Goal: Information Seeking & Learning: Learn about a topic

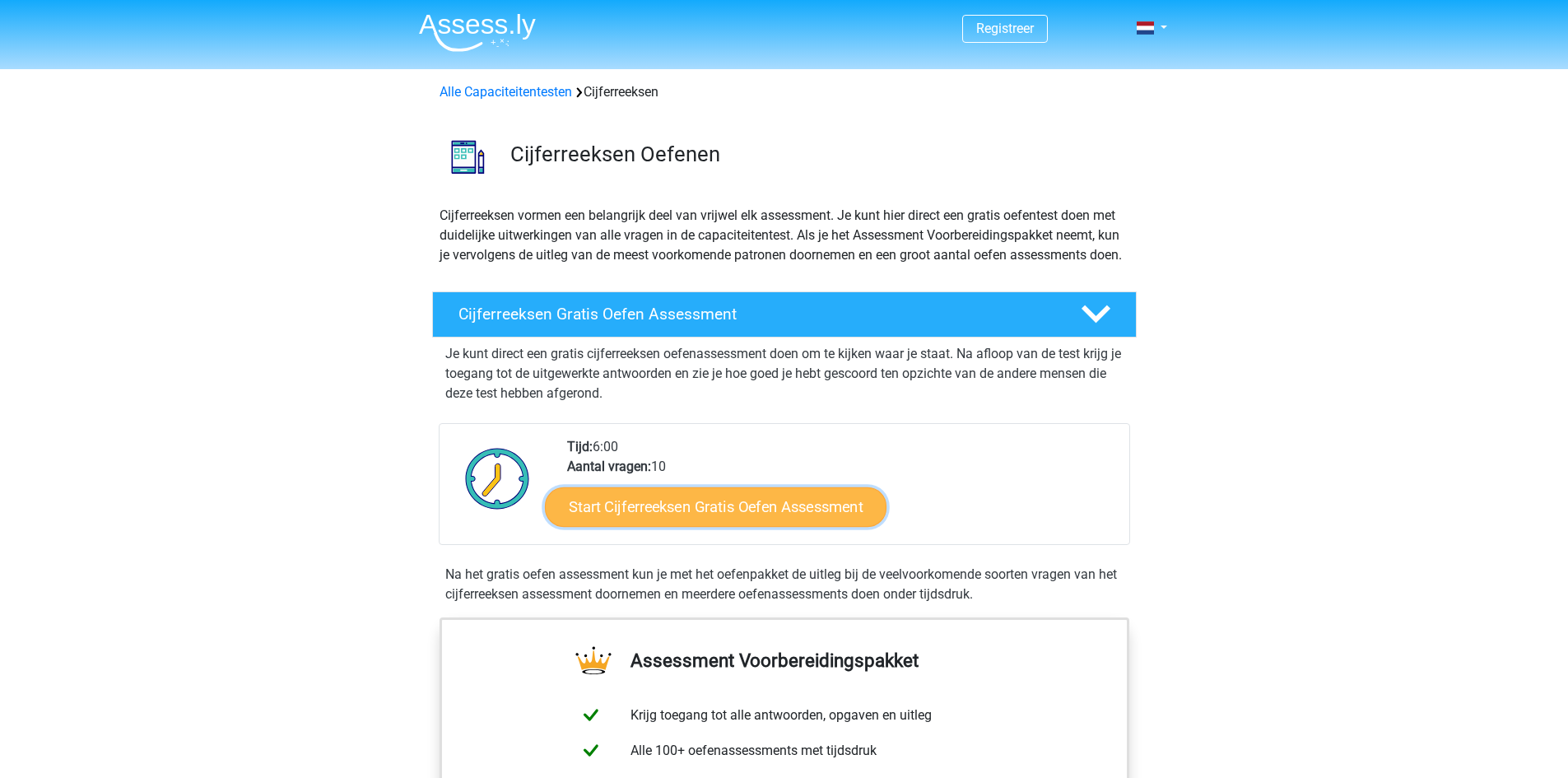
click at [860, 525] on link "Start Cijferreeksen Gratis Oefen Assessment" at bounding box center [716, 506] width 341 height 39
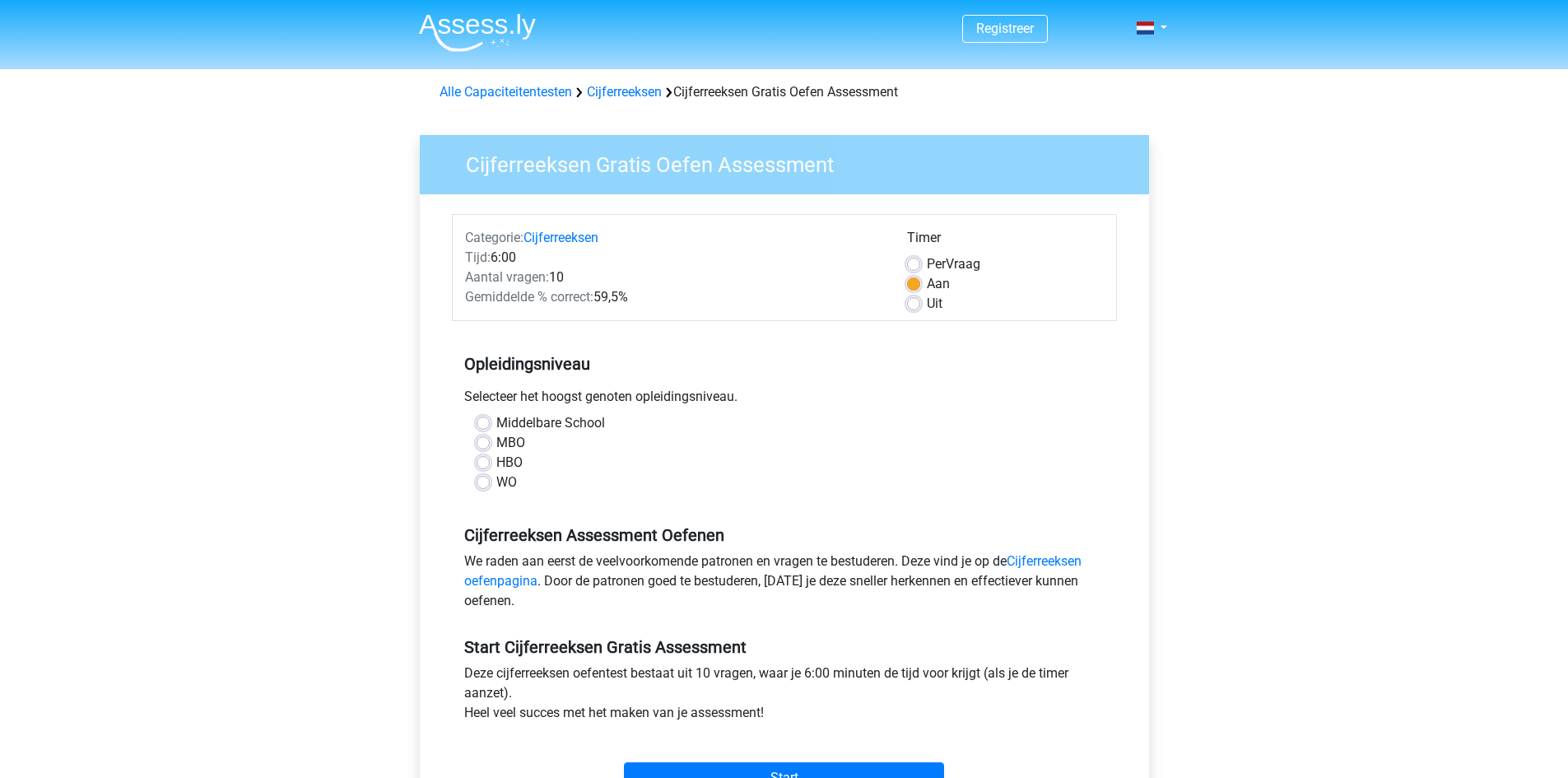
click at [496, 445] on label "MBO" at bounding box center [510, 442] width 29 height 20
click at [483, 445] on input "MBO" at bounding box center [483, 440] width 13 height 17
radio input "true"
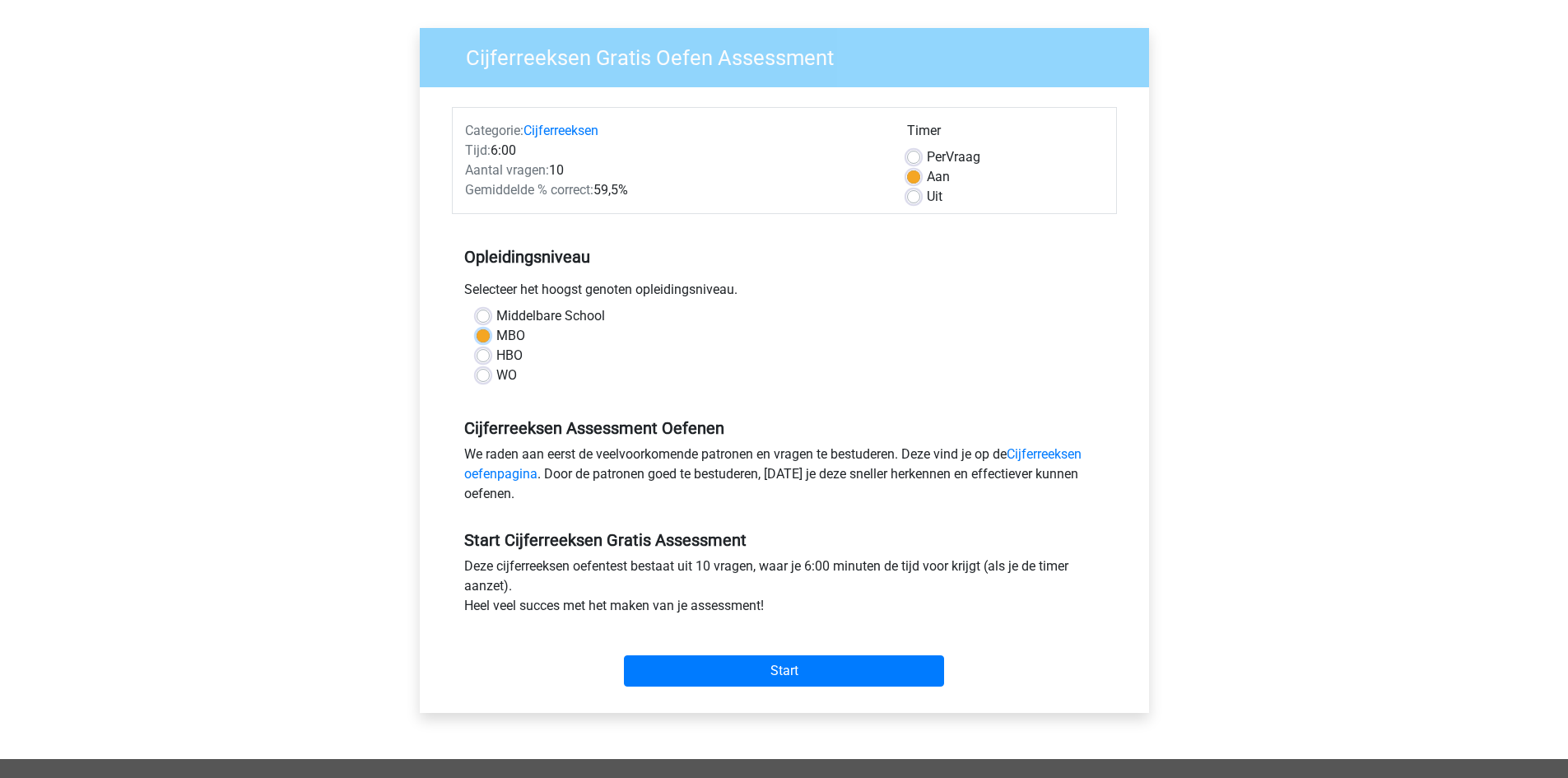
scroll to position [247, 0]
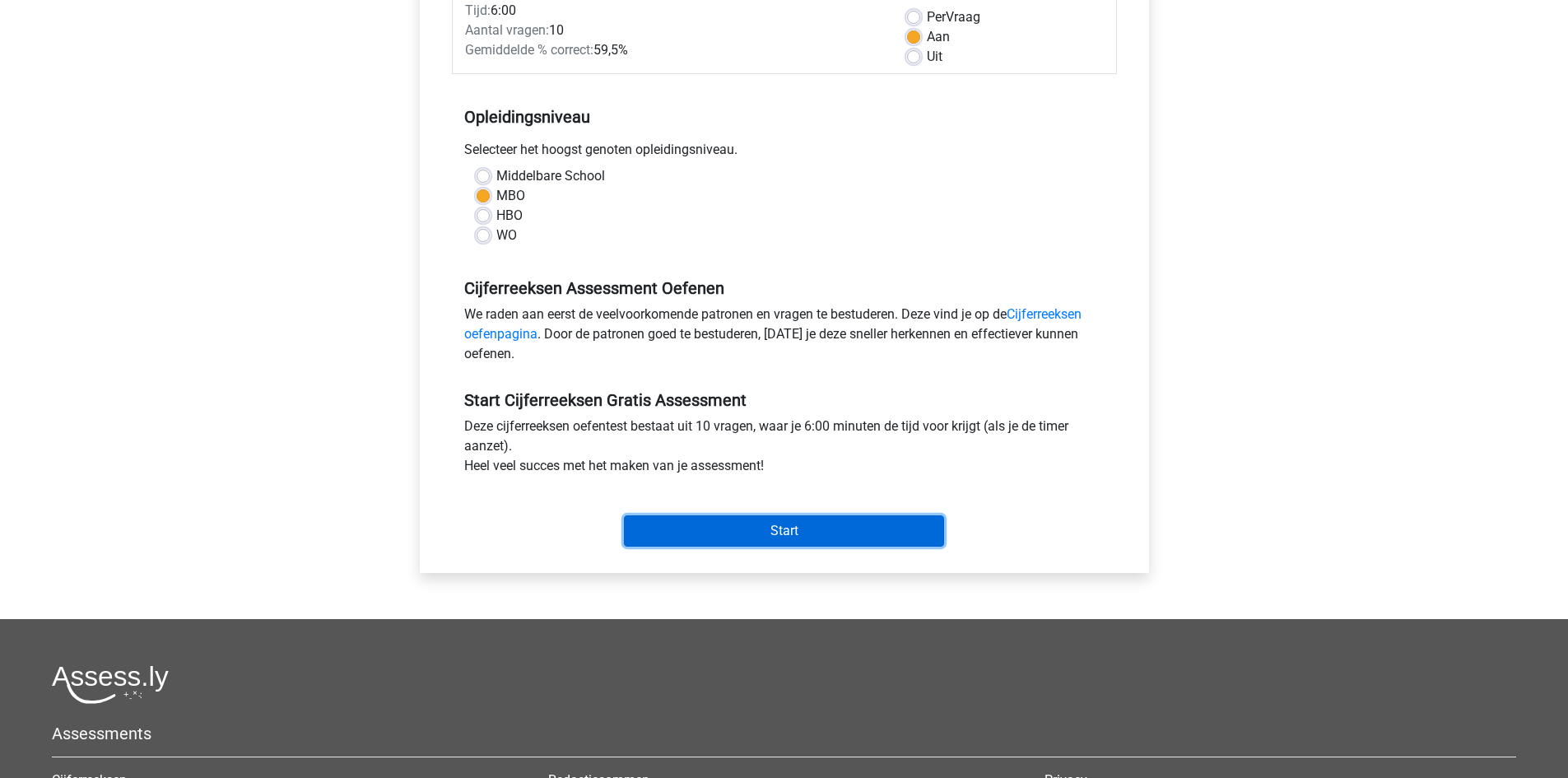
click at [797, 527] on input "Start" at bounding box center [784, 531] width 320 height 31
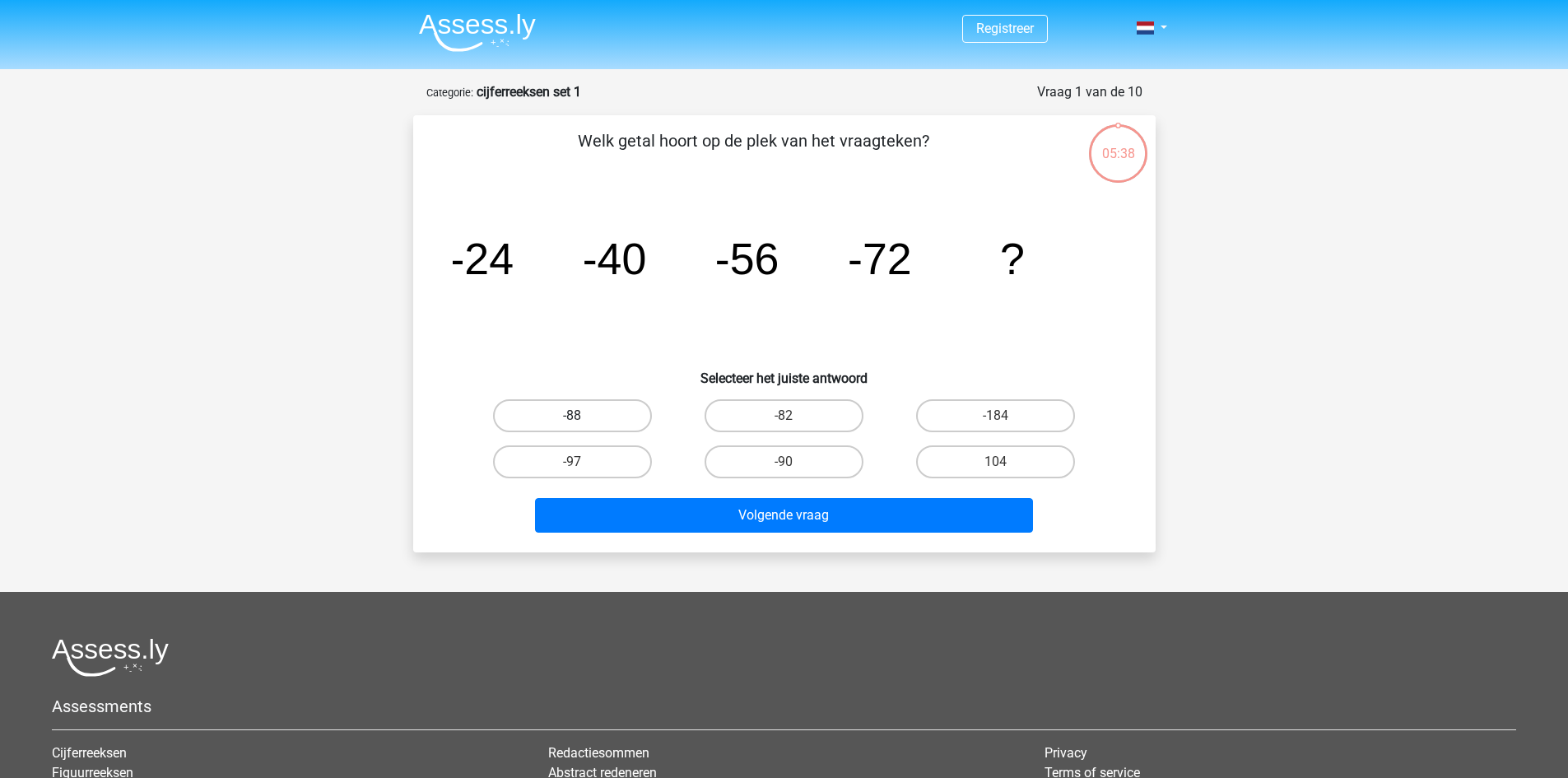
click at [617, 424] on label "-88" at bounding box center [572, 416] width 159 height 33
click at [583, 424] on input "-88" at bounding box center [577, 421] width 10 height 10
radio input "true"
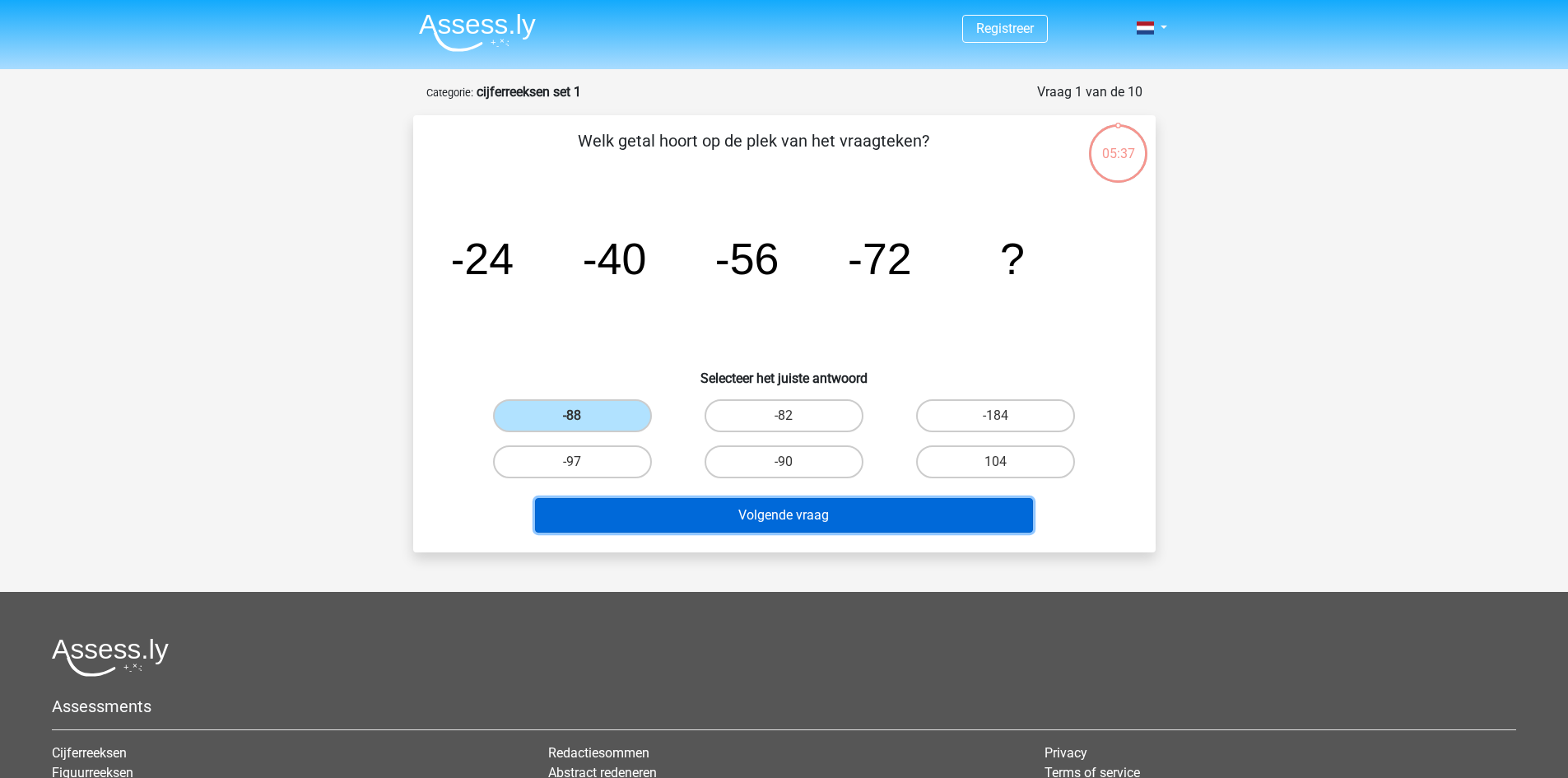
click at [880, 521] on button "Volgende vraag" at bounding box center [784, 515] width 498 height 35
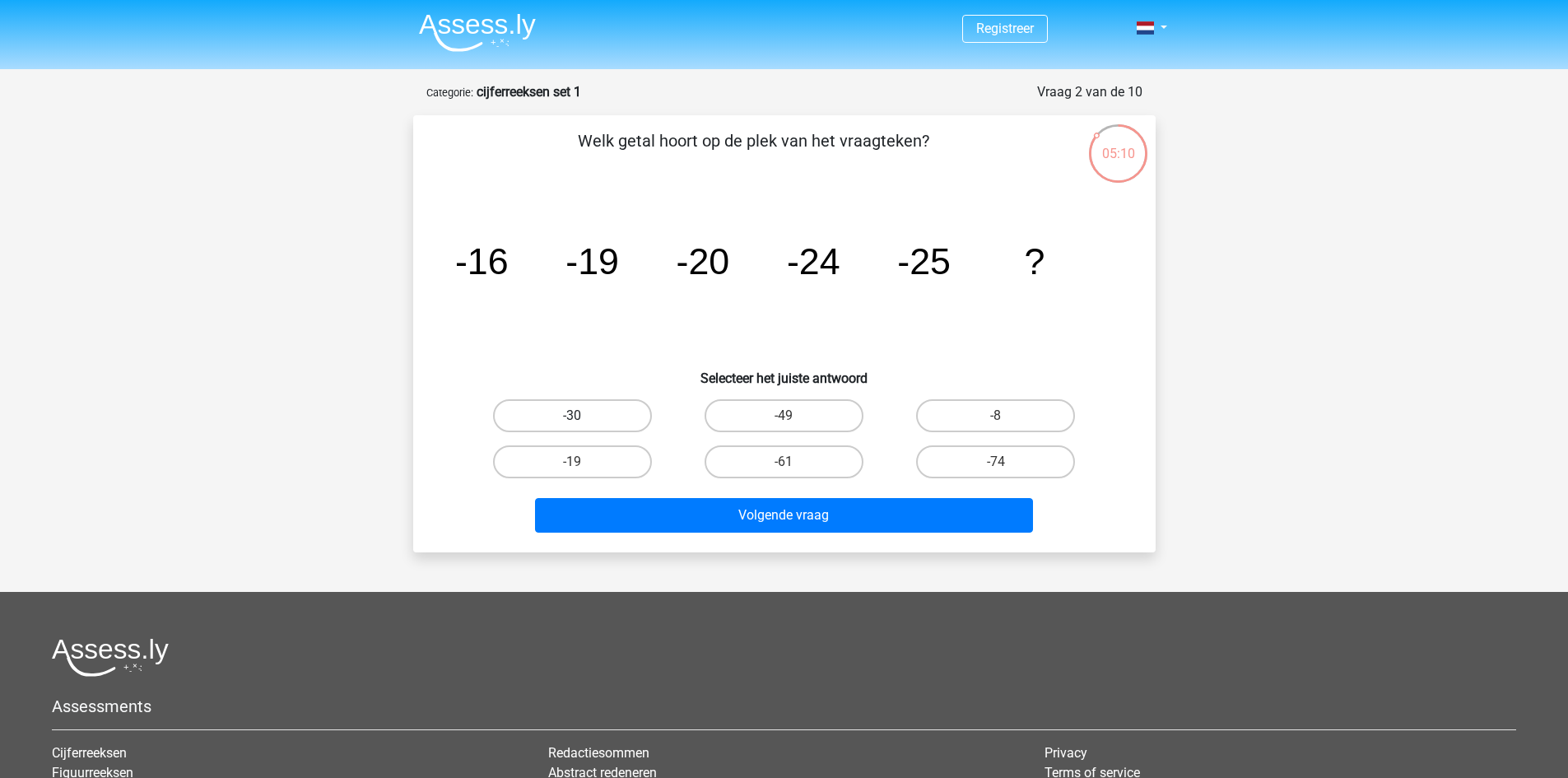
click at [626, 407] on label "-30" at bounding box center [572, 416] width 159 height 33
click at [583, 416] on input "-30" at bounding box center [577, 421] width 10 height 10
radio input "true"
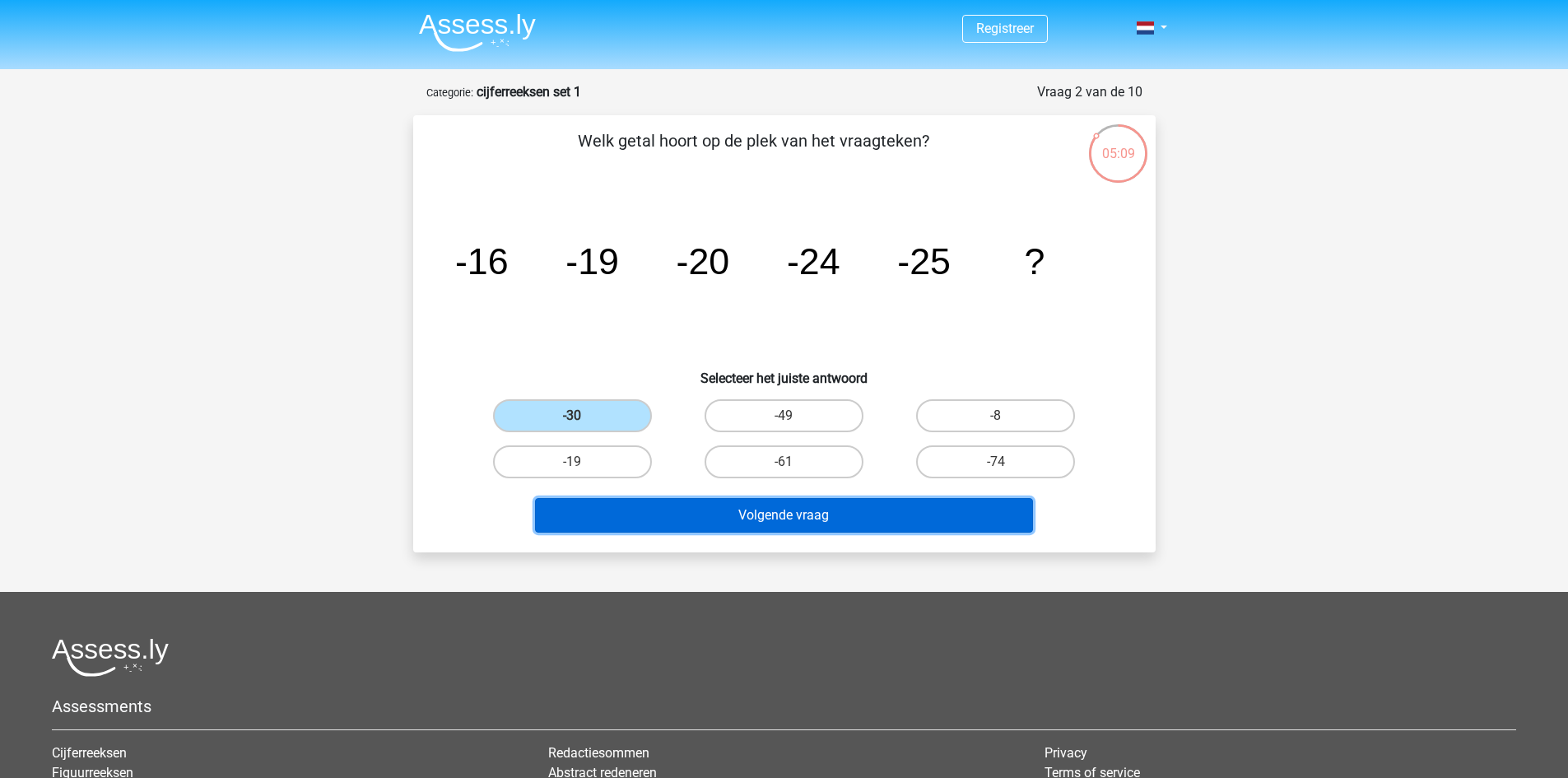
click at [800, 506] on button "Volgende vraag" at bounding box center [784, 515] width 498 height 35
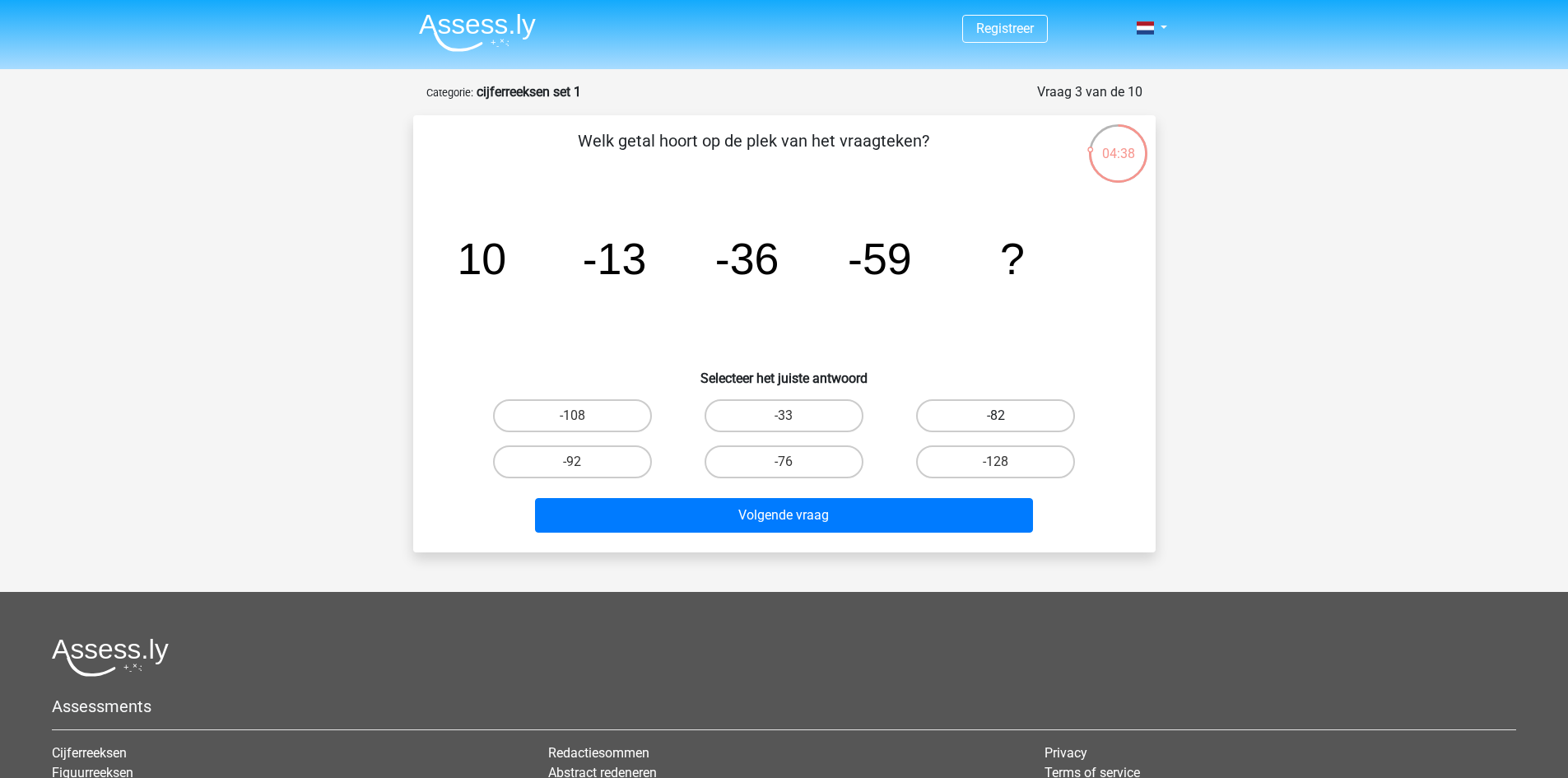
click at [1008, 412] on label "-82" at bounding box center [995, 416] width 159 height 33
click at [1007, 416] on input "-82" at bounding box center [1001, 421] width 10 height 10
radio input "true"
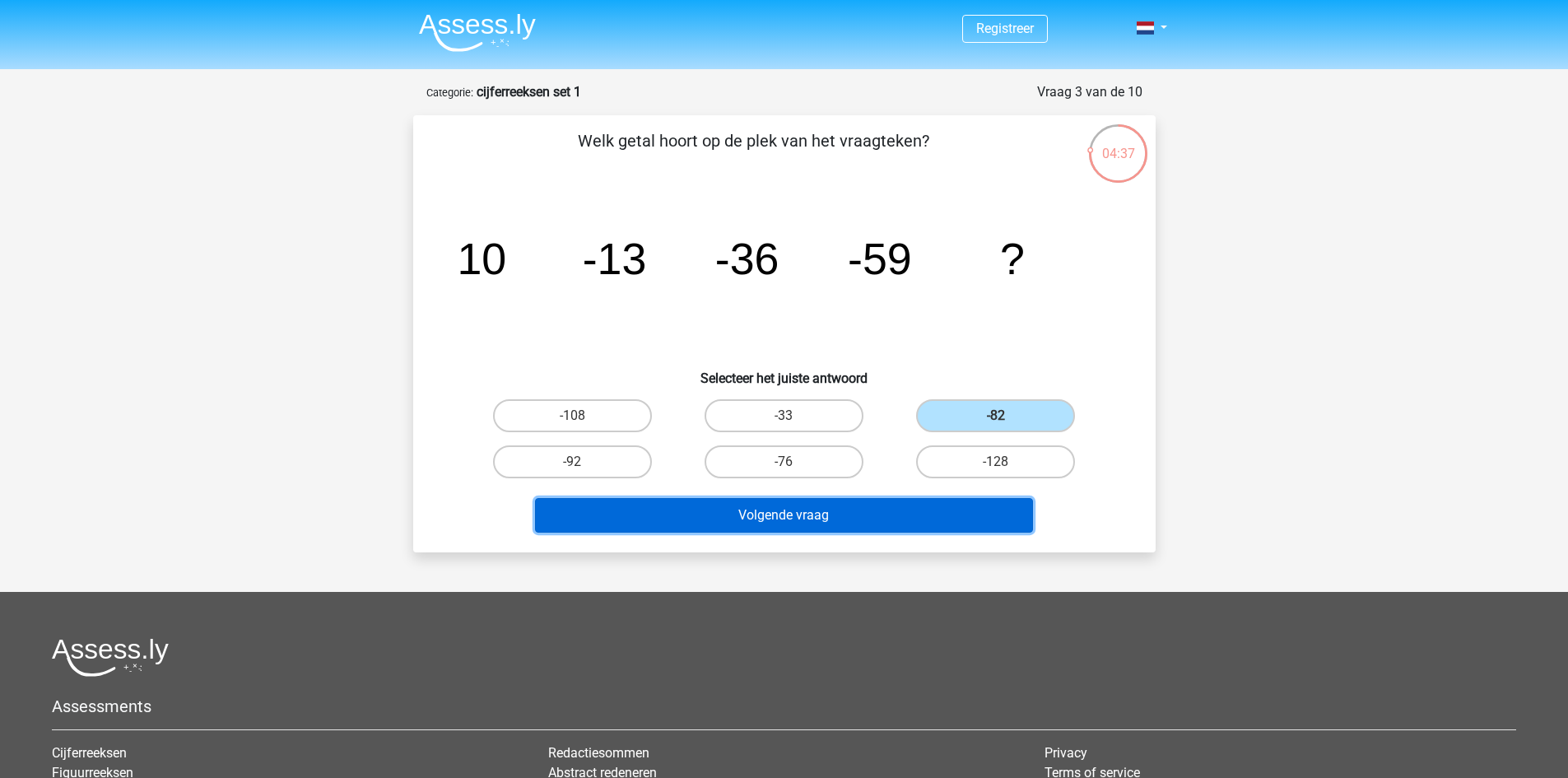
click at [906, 513] on button "Volgende vraag" at bounding box center [784, 515] width 498 height 35
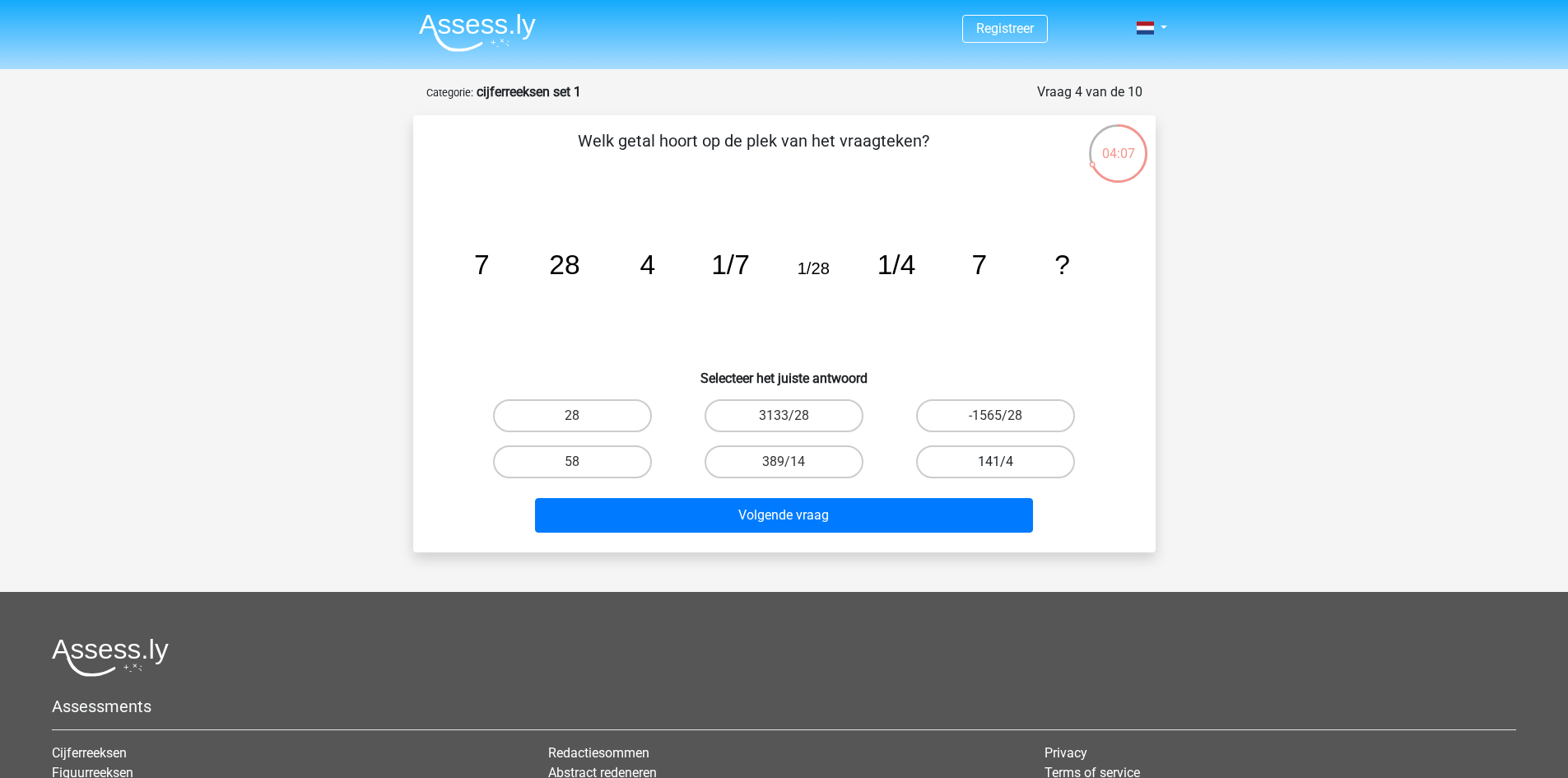
click at [951, 453] on label "141/4" at bounding box center [995, 462] width 159 height 33
click at [996, 462] on input "141/4" at bounding box center [1001, 467] width 10 height 10
radio input "true"
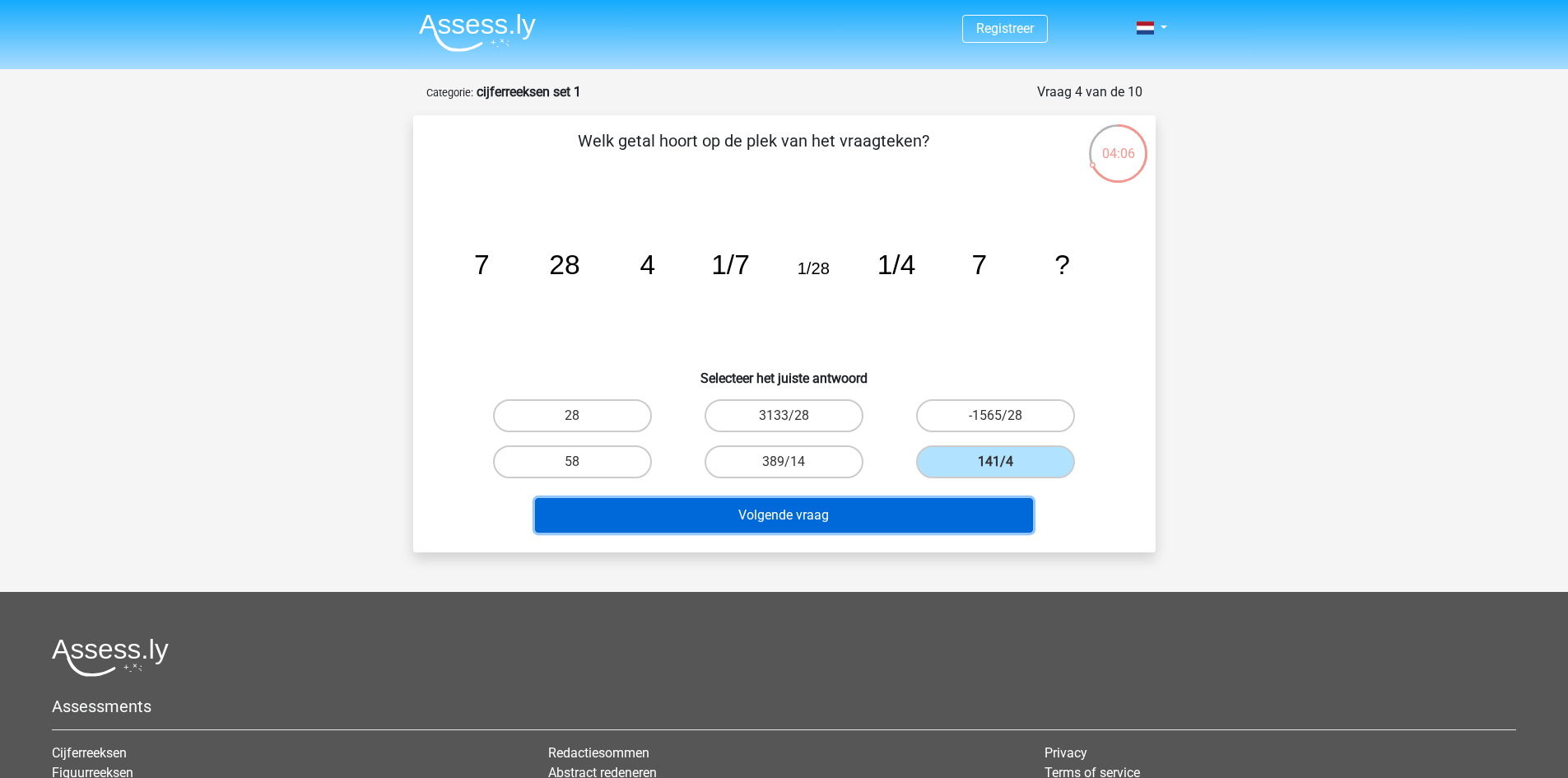
click at [899, 508] on button "Volgende vraag" at bounding box center [784, 515] width 498 height 35
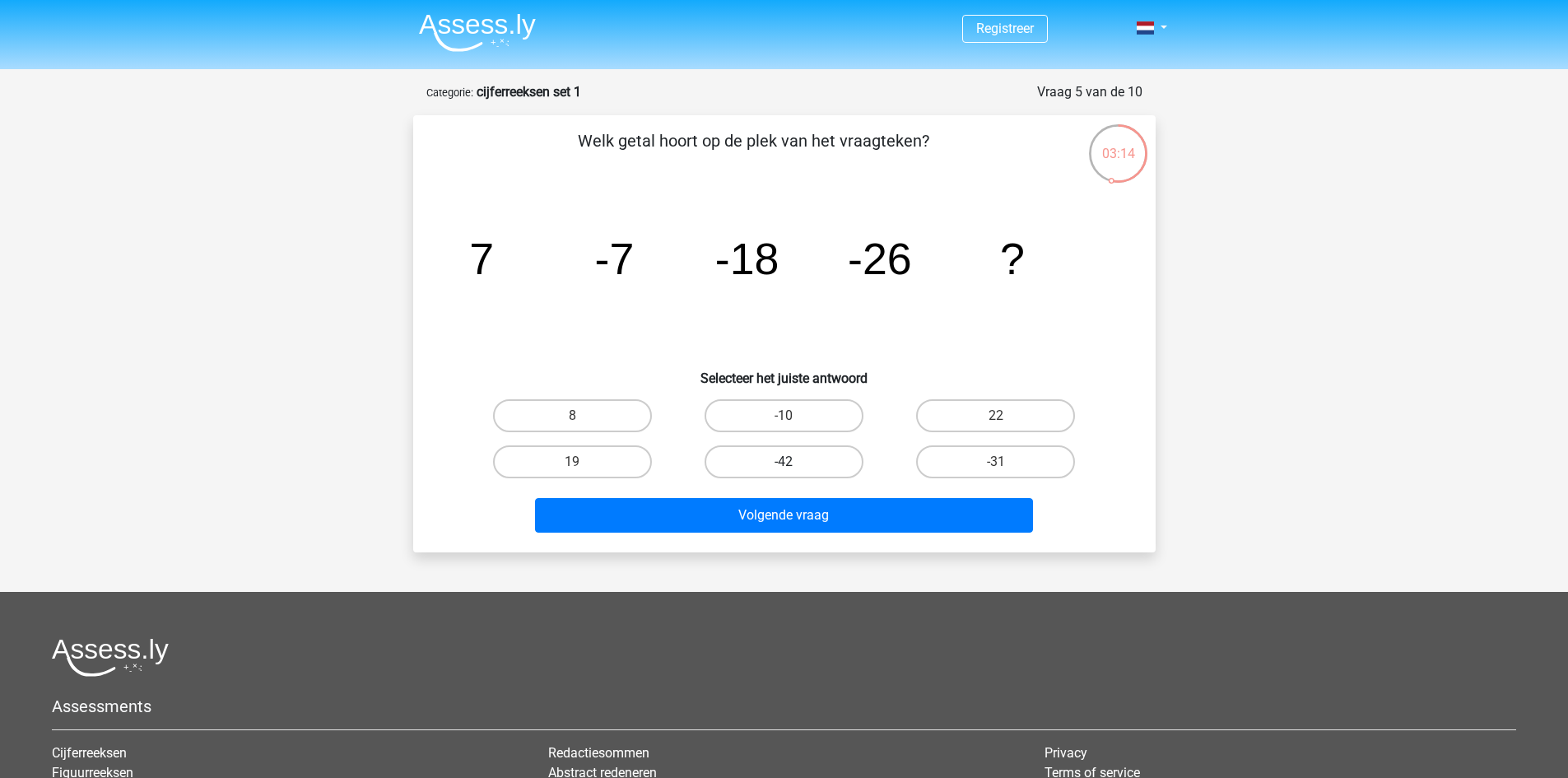
click at [835, 463] on label "-42" at bounding box center [784, 462] width 159 height 33
click at [795, 463] on input "-42" at bounding box center [789, 467] width 10 height 10
radio input "true"
click at [993, 468] on label "-31" at bounding box center [995, 462] width 159 height 33
click at [996, 468] on input "-31" at bounding box center [1001, 467] width 10 height 10
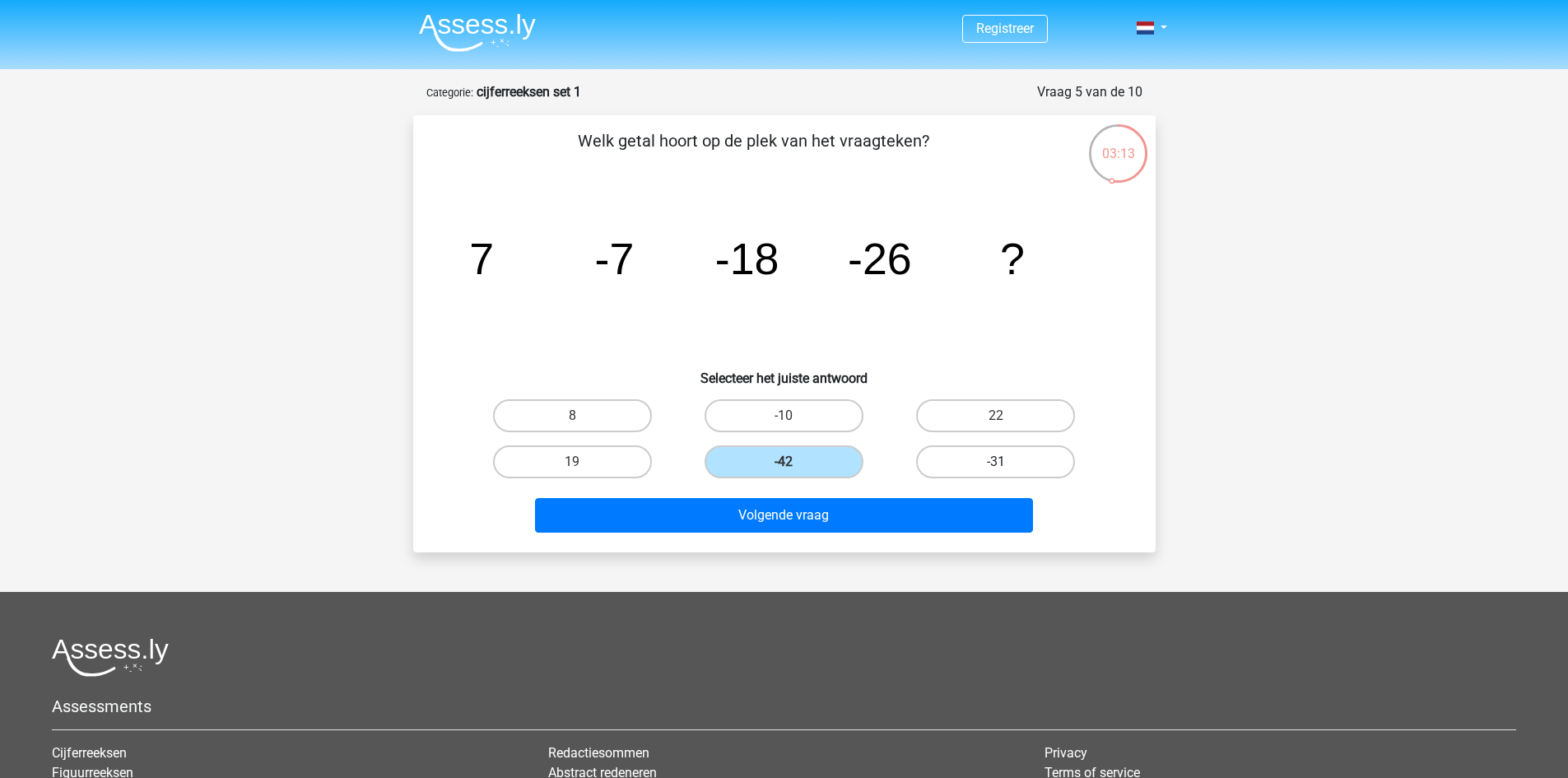
radio input "true"
click at [796, 477] on label "-42" at bounding box center [784, 462] width 159 height 33
click at [795, 473] on input "-42" at bounding box center [789, 467] width 10 height 10
radio input "true"
click at [812, 467] on label "-42" at bounding box center [784, 462] width 159 height 33
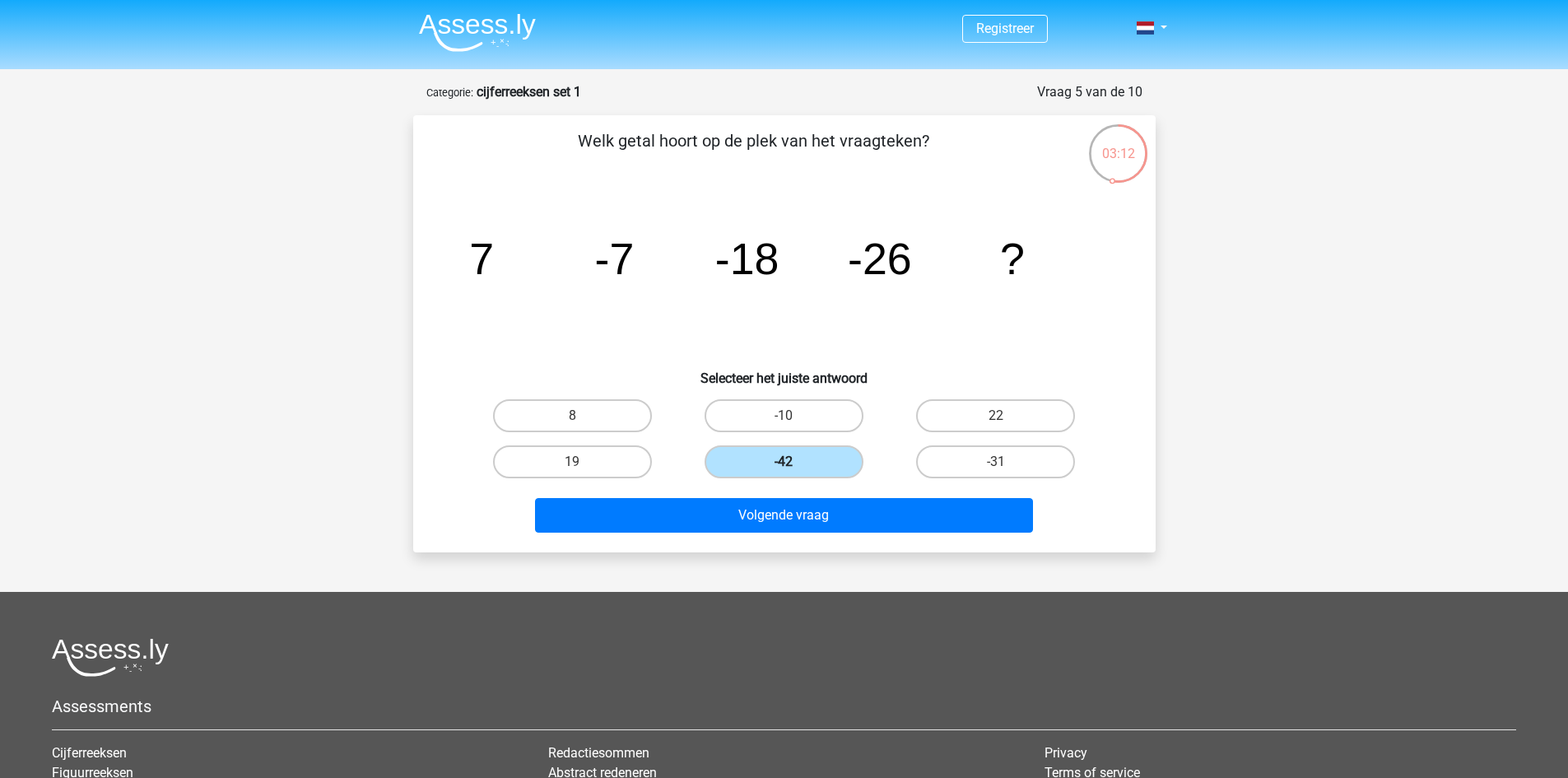
click at [795, 467] on input "-42" at bounding box center [789, 467] width 10 height 10
click at [962, 471] on label "-31" at bounding box center [995, 462] width 159 height 33
click at [996, 471] on input "-31" at bounding box center [1001, 467] width 10 height 10
radio input "true"
click at [901, 491] on div "Volgende vraag" at bounding box center [784, 512] width 690 height 54
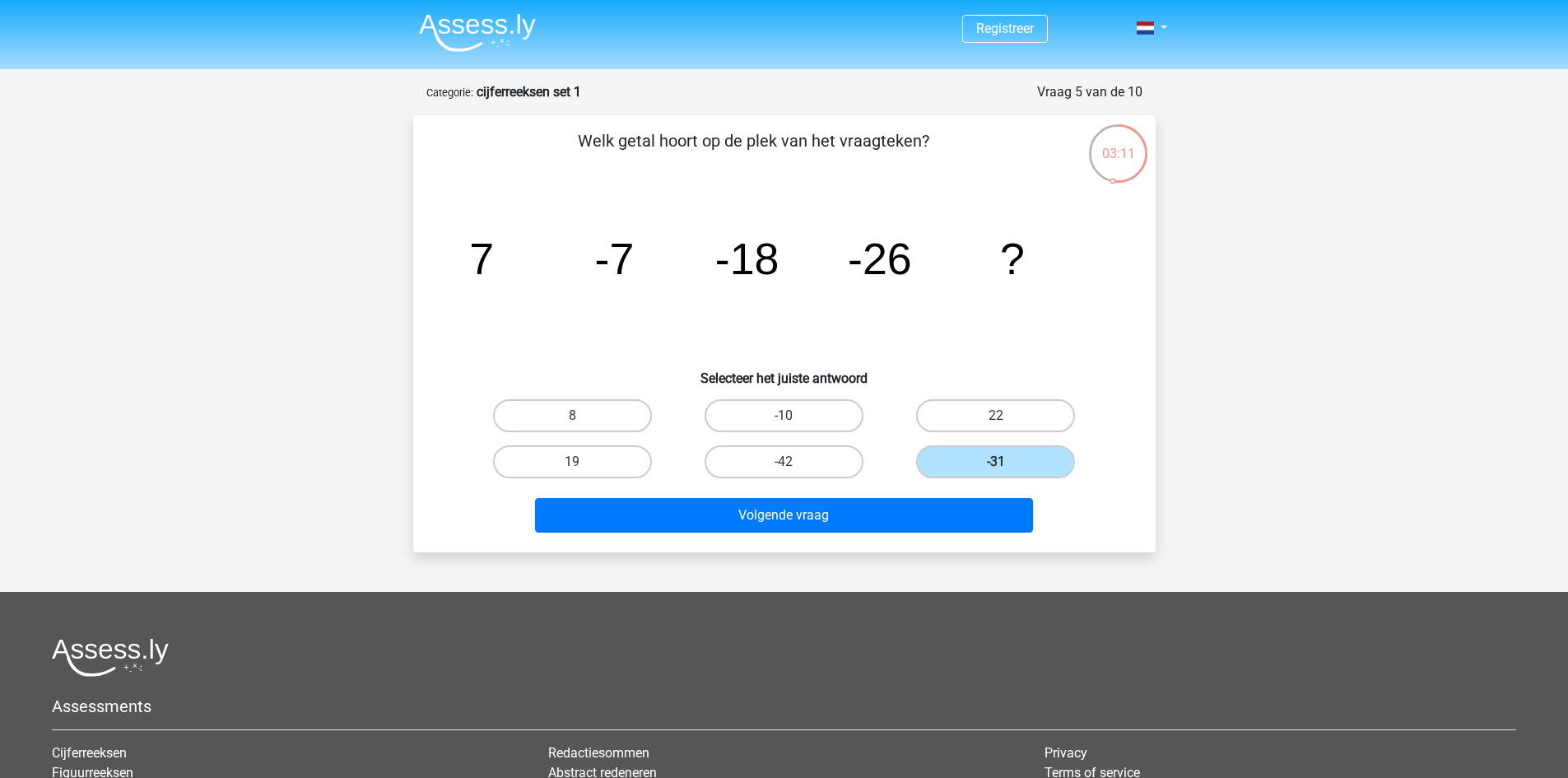
click at [910, 495] on div "Volgende vraag" at bounding box center [784, 512] width 690 height 54
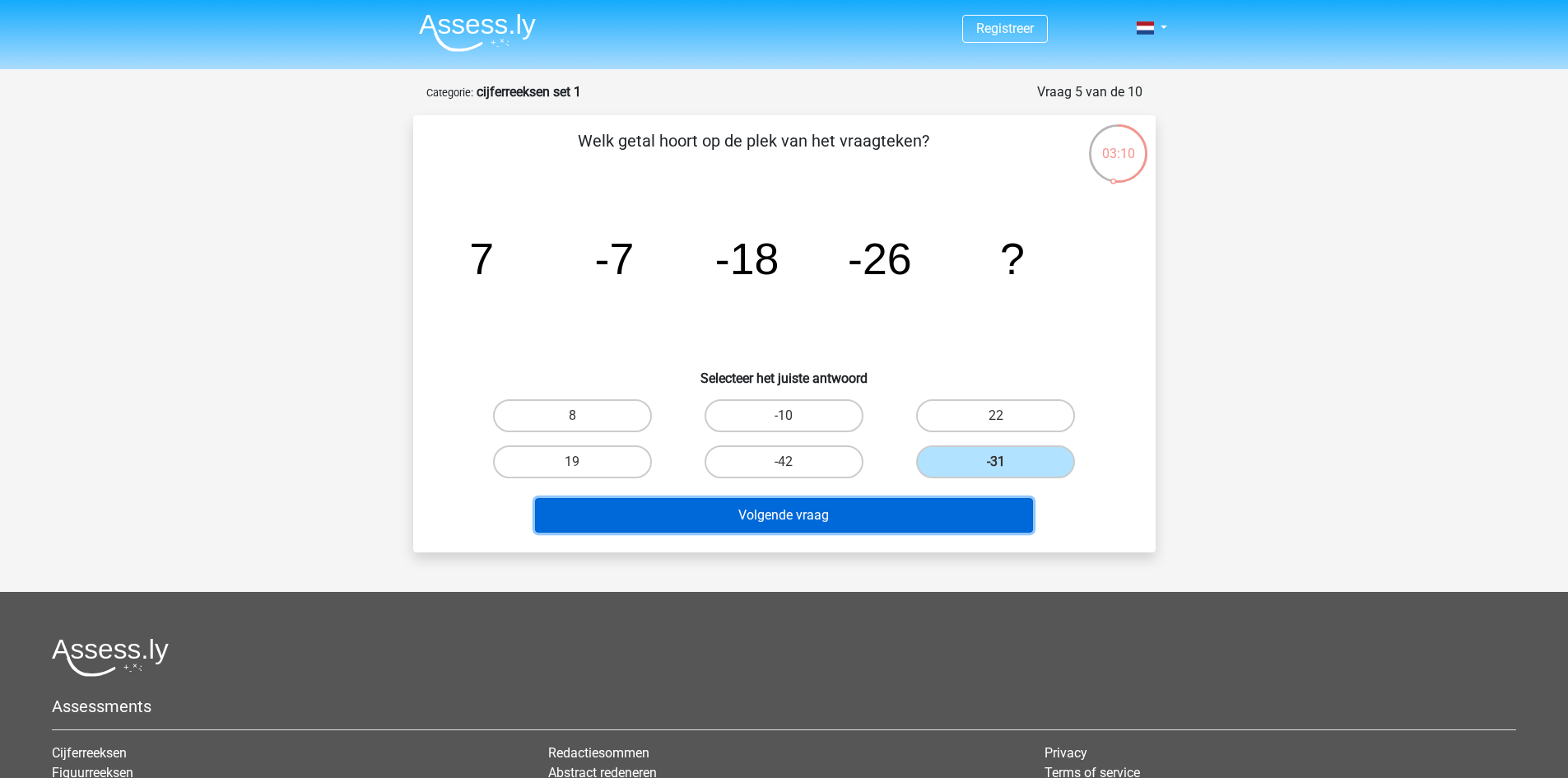
click at [912, 509] on button "Volgende vraag" at bounding box center [784, 515] width 498 height 35
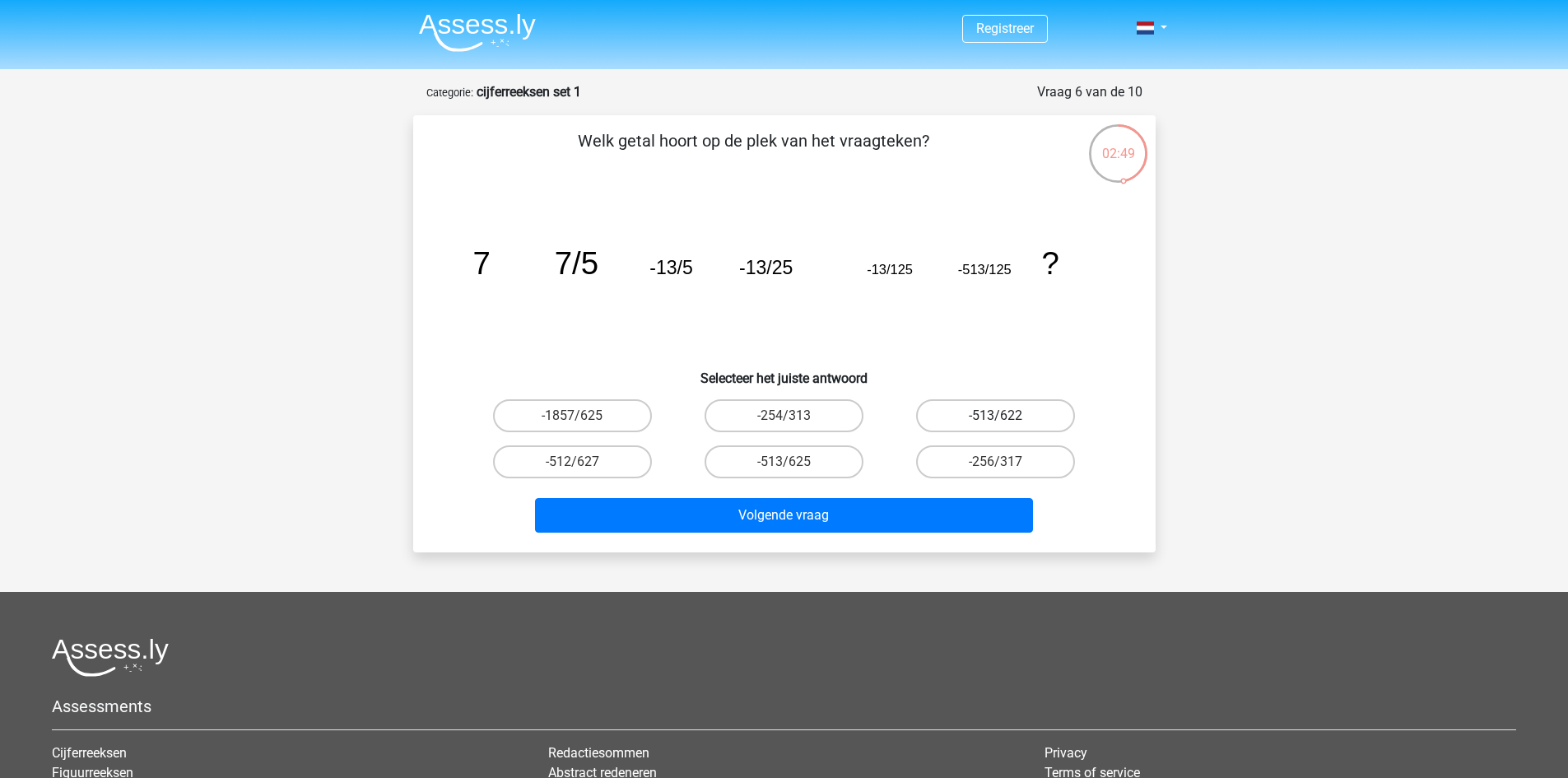
click at [954, 422] on label "-513/622" at bounding box center [995, 416] width 159 height 33
click at [996, 422] on input "-513/622" at bounding box center [1001, 421] width 10 height 10
radio input "true"
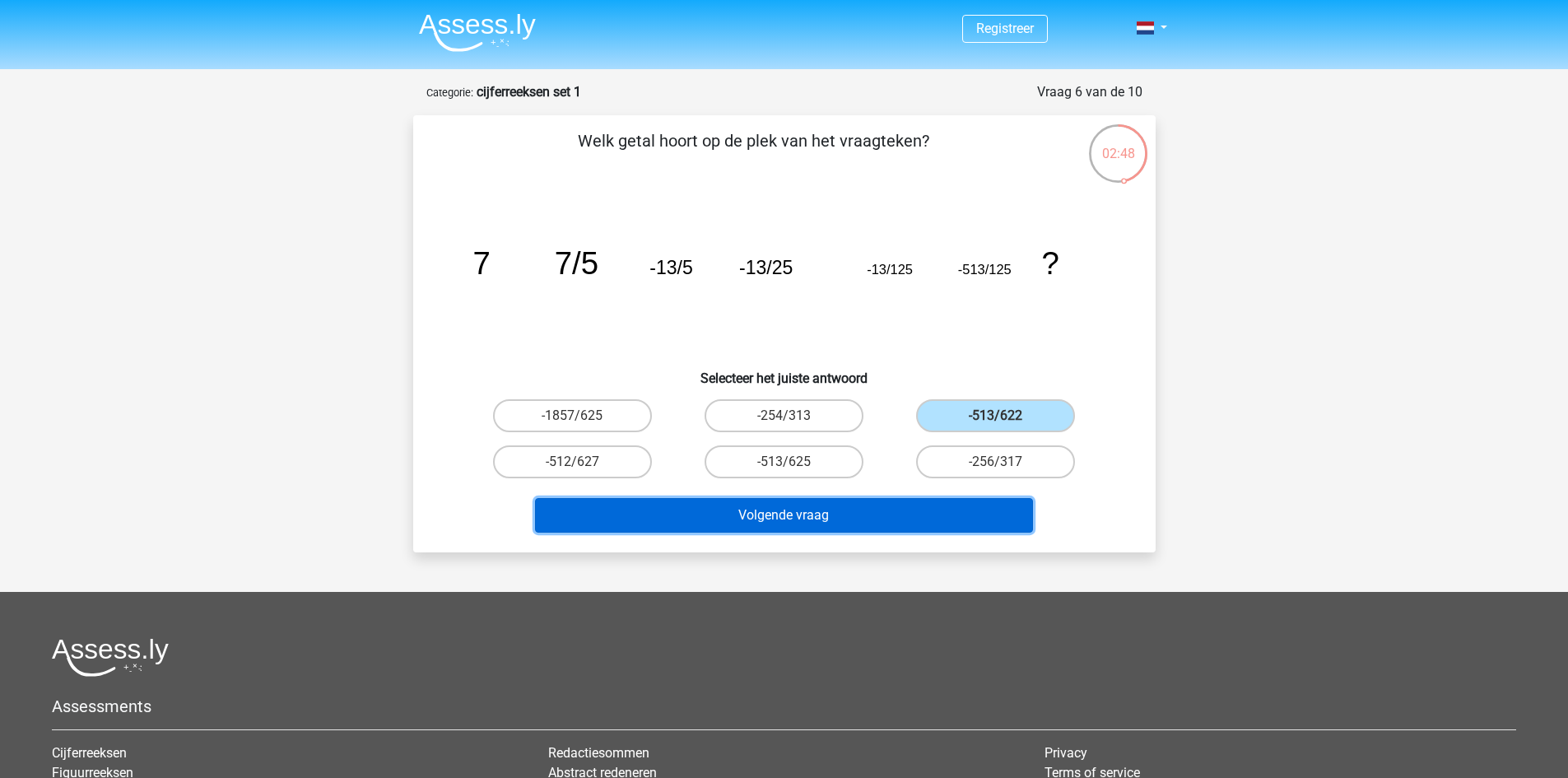
click at [962, 504] on button "Volgende vraag" at bounding box center [784, 515] width 498 height 35
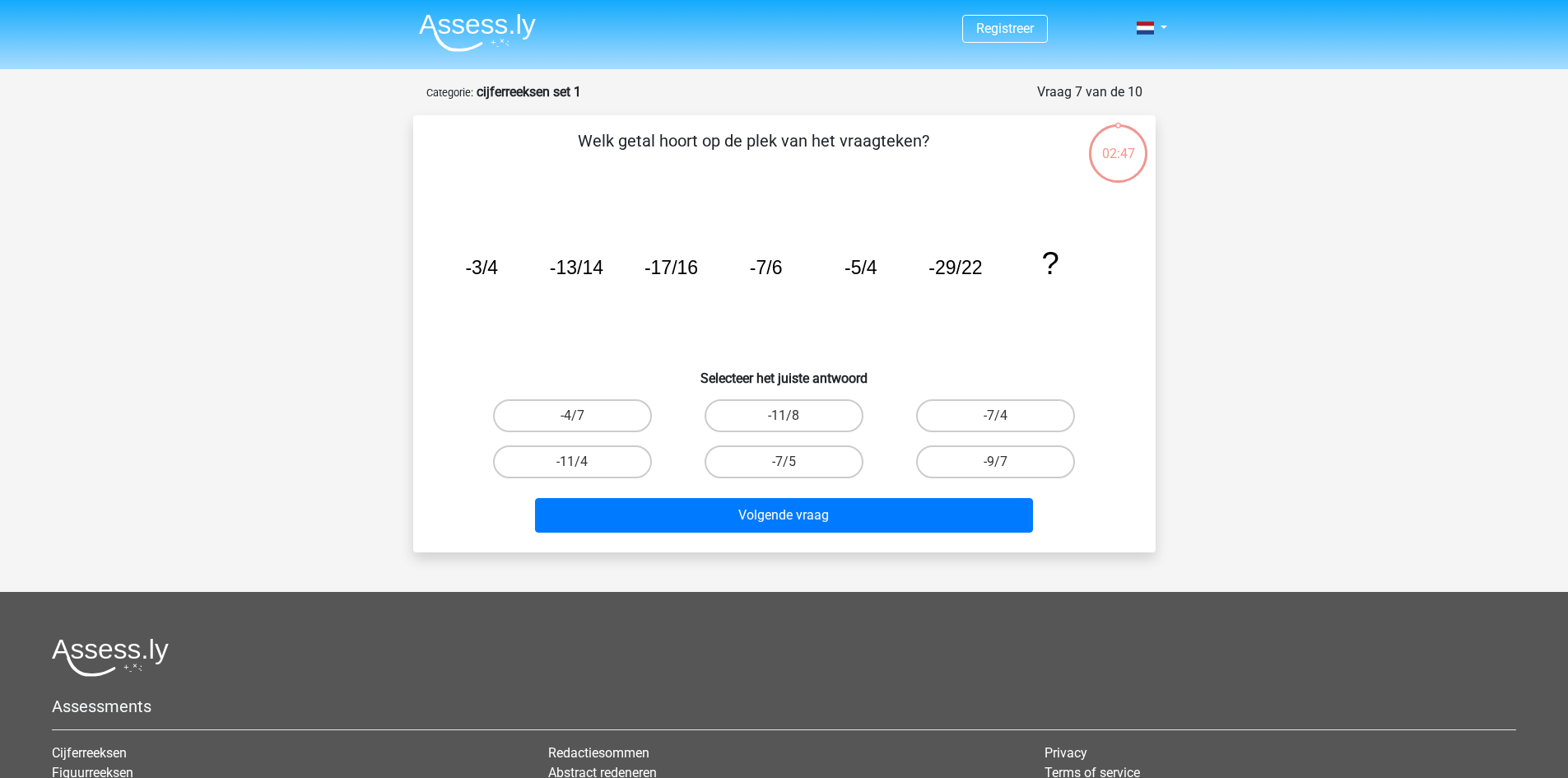
scroll to position [83, 0]
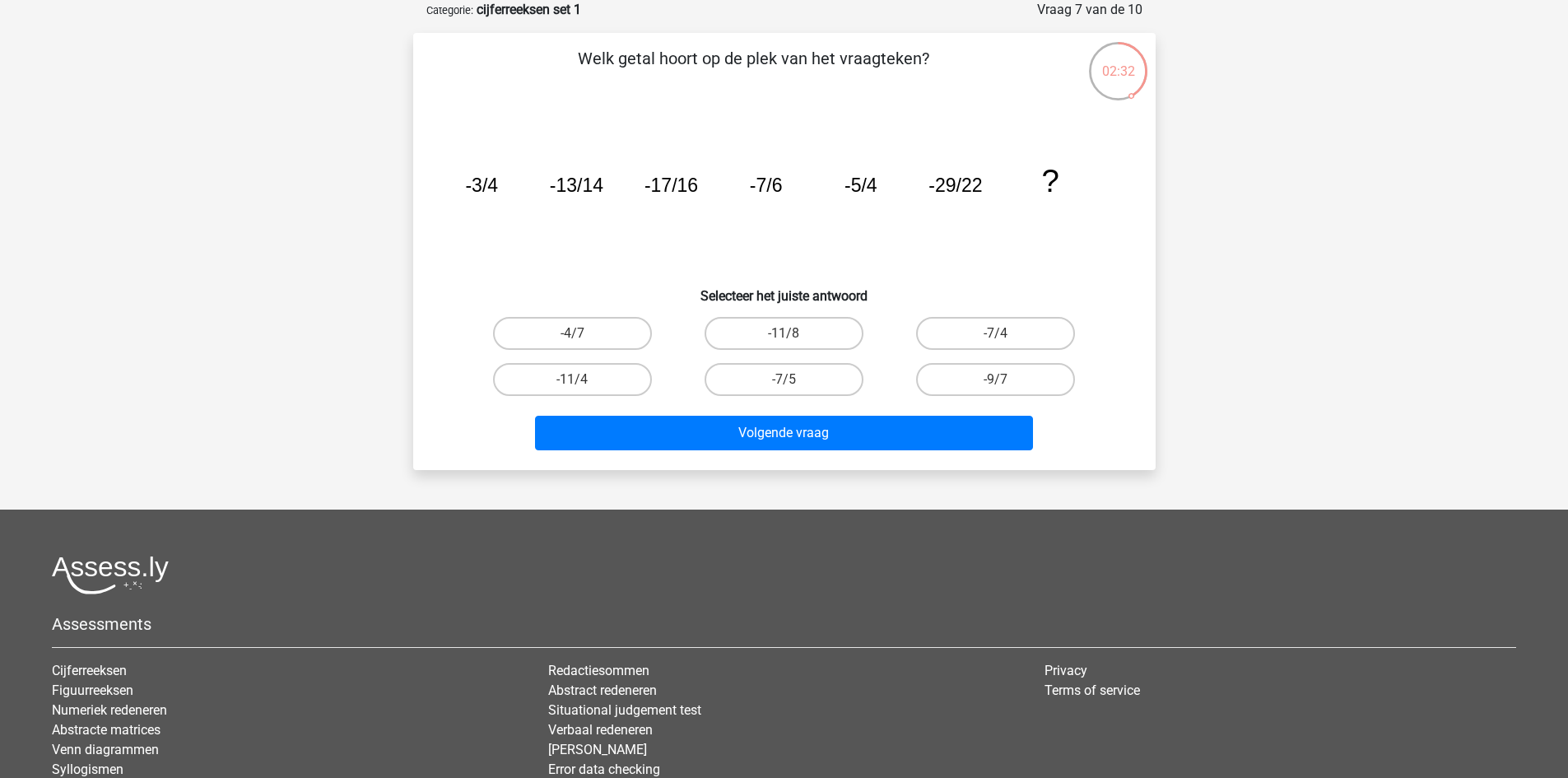
click at [786, 335] on input "-11/8" at bounding box center [789, 339] width 10 height 10
radio input "true"
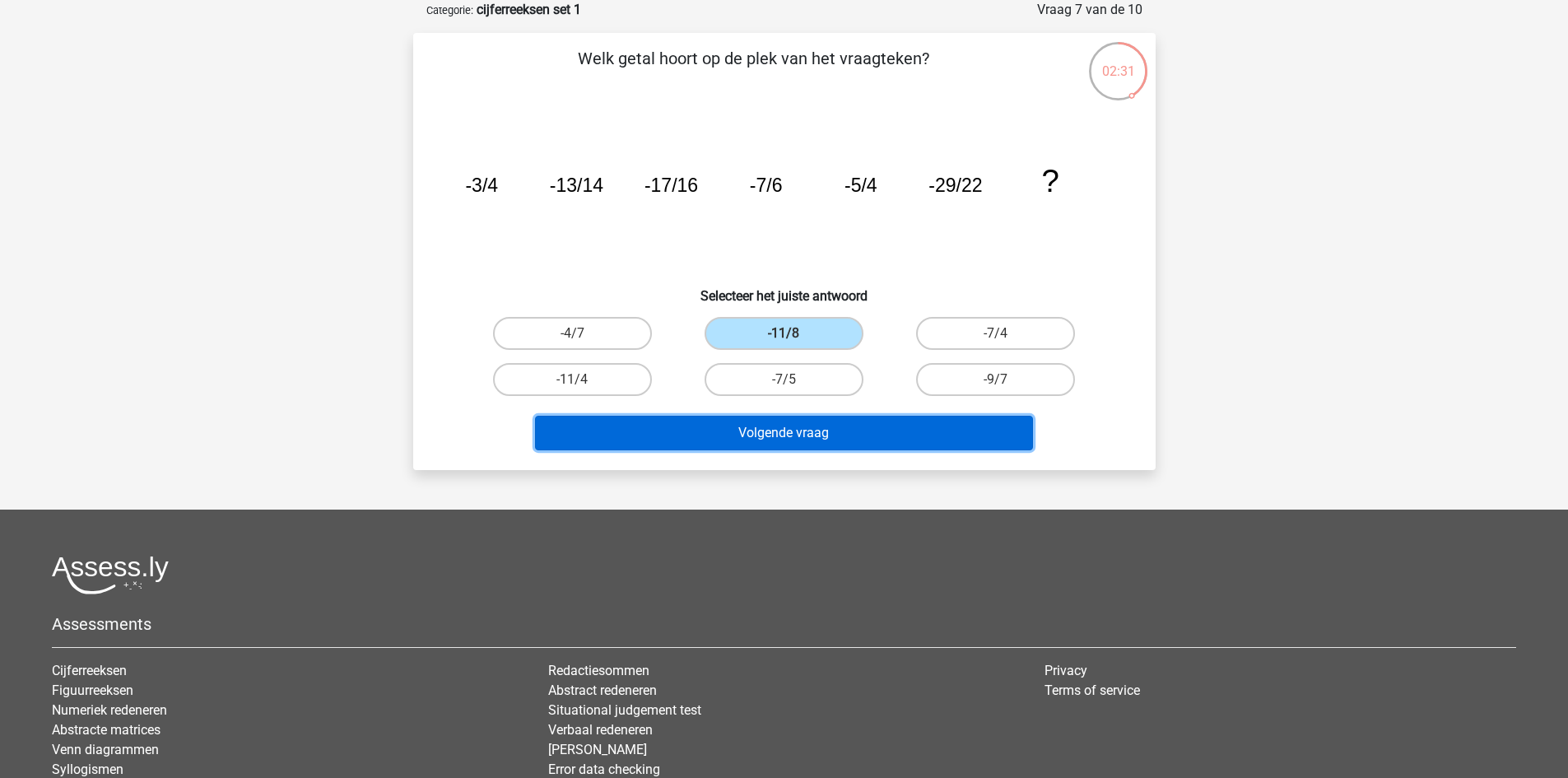
click at [835, 437] on button "Volgende vraag" at bounding box center [784, 433] width 498 height 35
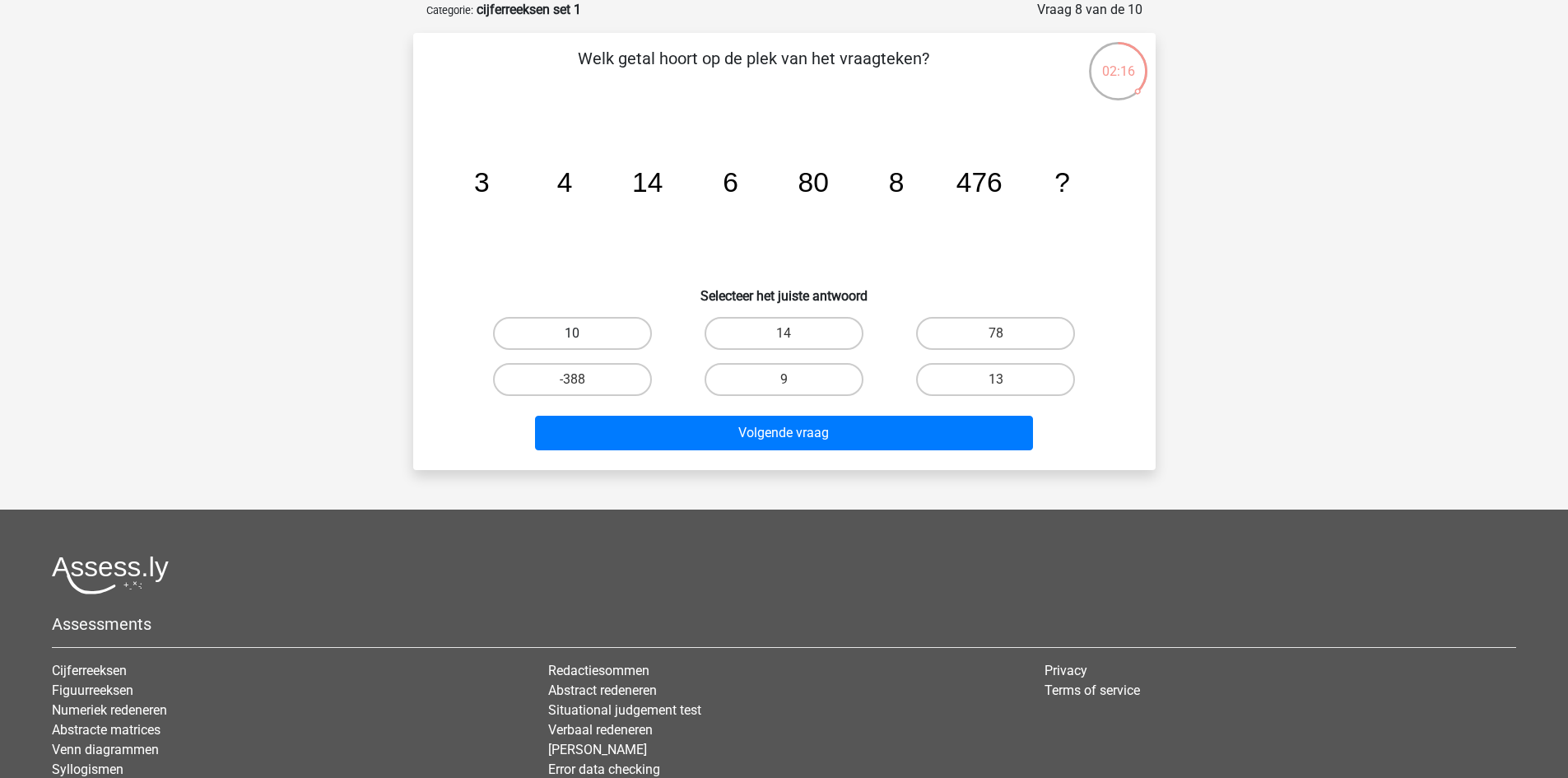
click at [588, 330] on label "10" at bounding box center [572, 333] width 159 height 33
click at [583, 333] on input "10" at bounding box center [577, 339] width 10 height 10
radio input "true"
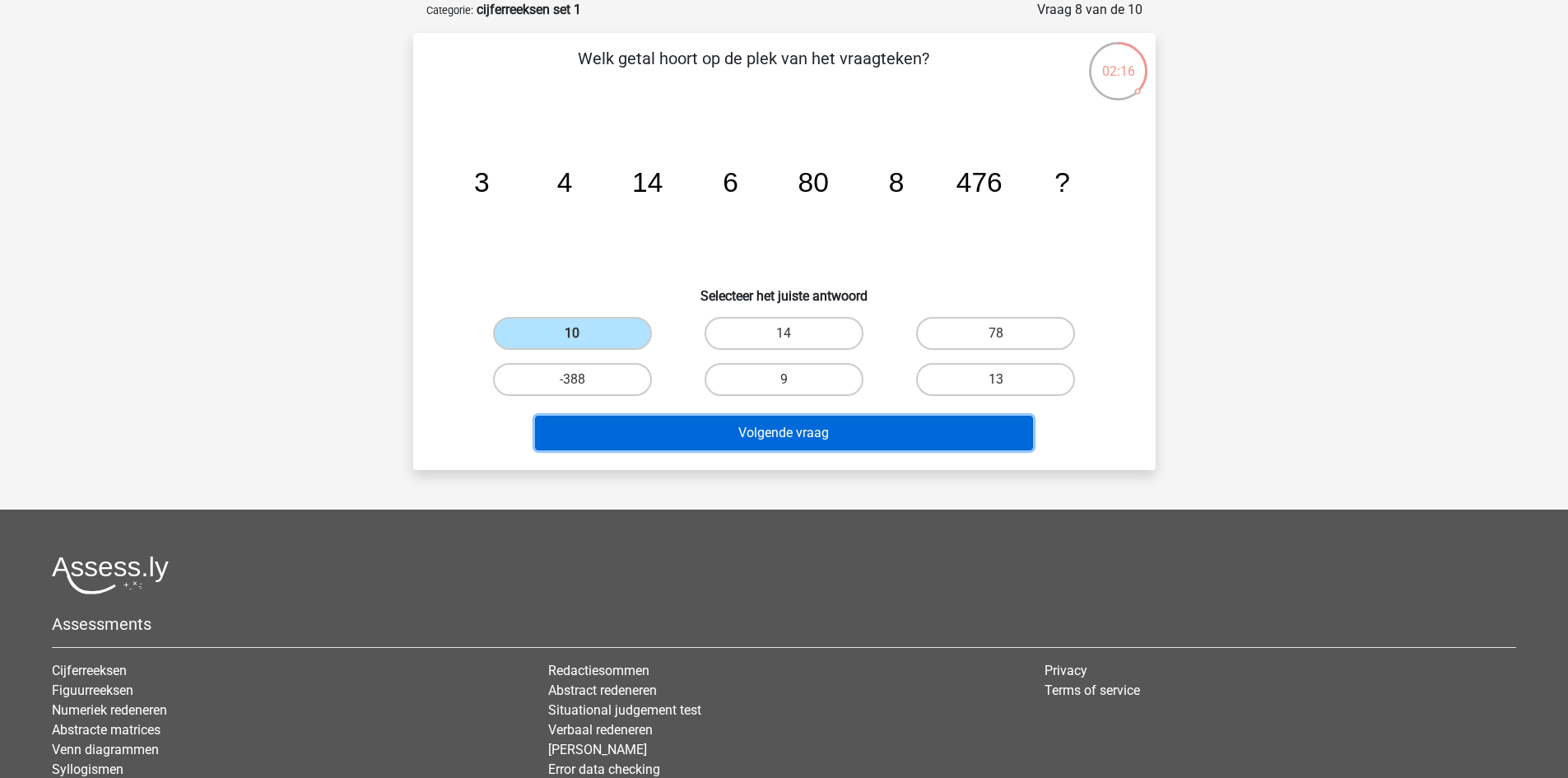
click at [786, 436] on button "Volgende vraag" at bounding box center [784, 433] width 498 height 35
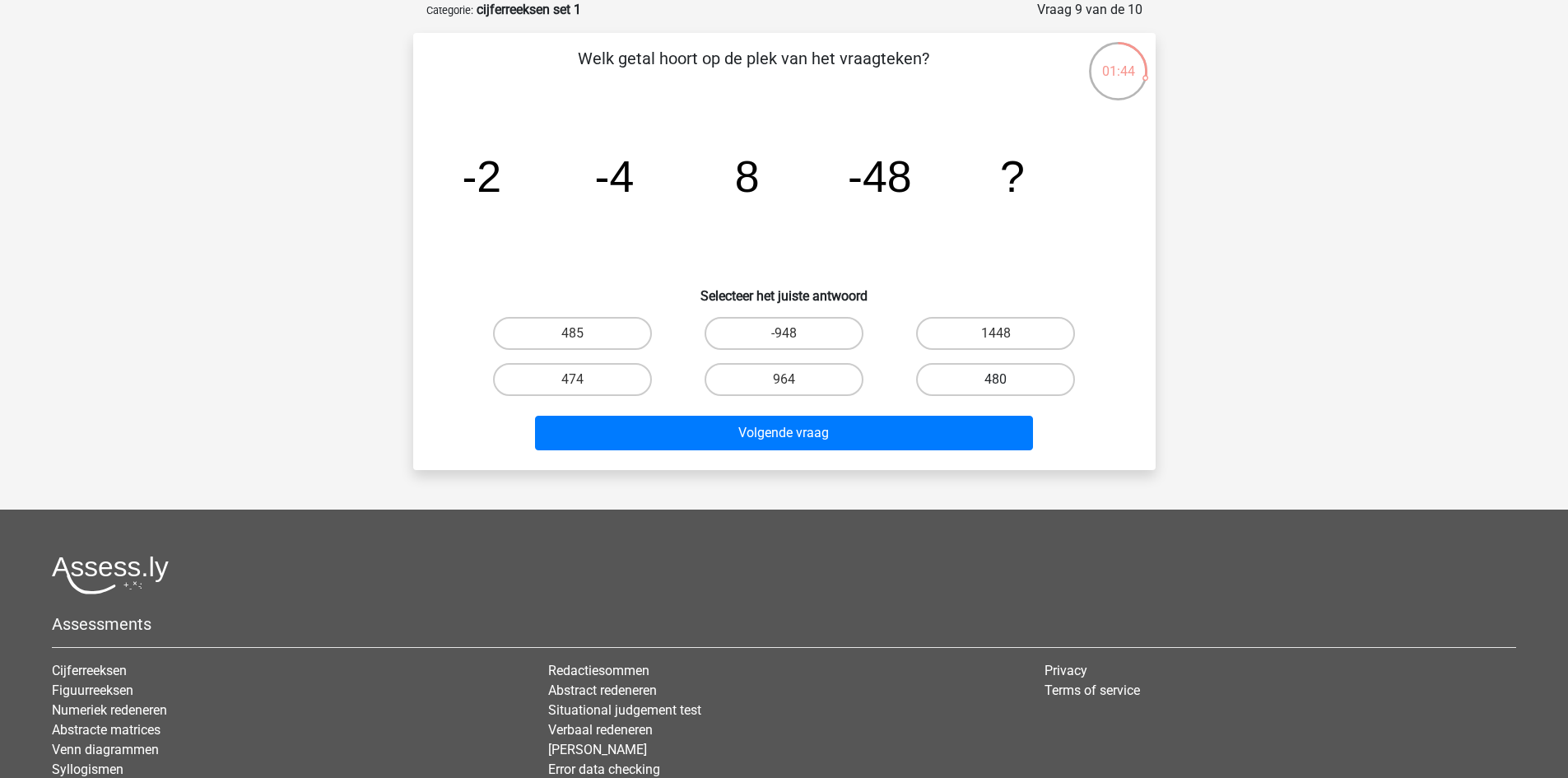
click at [972, 379] on label "480" at bounding box center [995, 379] width 159 height 33
click at [996, 379] on input "480" at bounding box center [1001, 385] width 10 height 10
radio input "true"
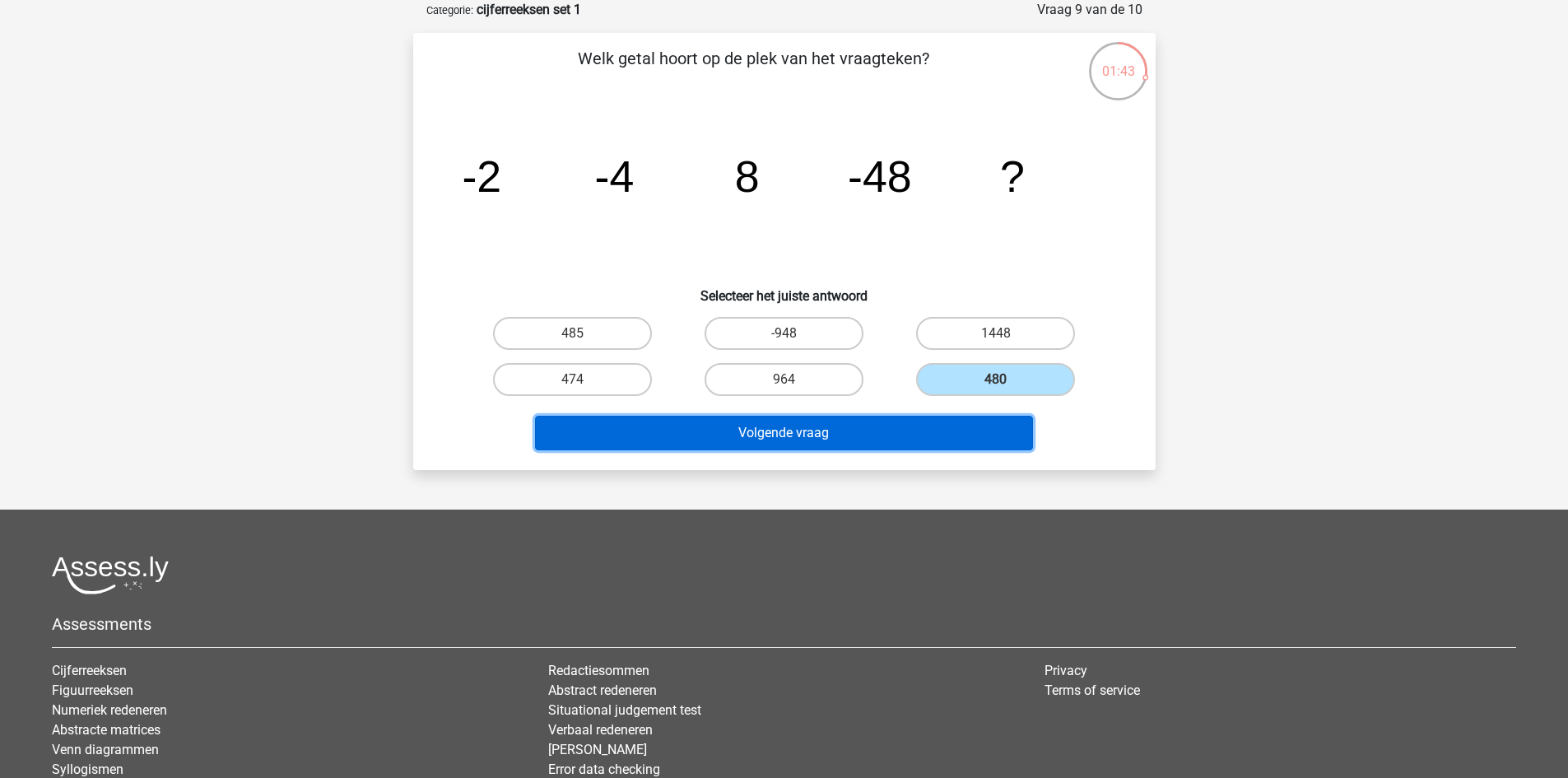
click at [950, 429] on button "Volgende vraag" at bounding box center [784, 433] width 498 height 35
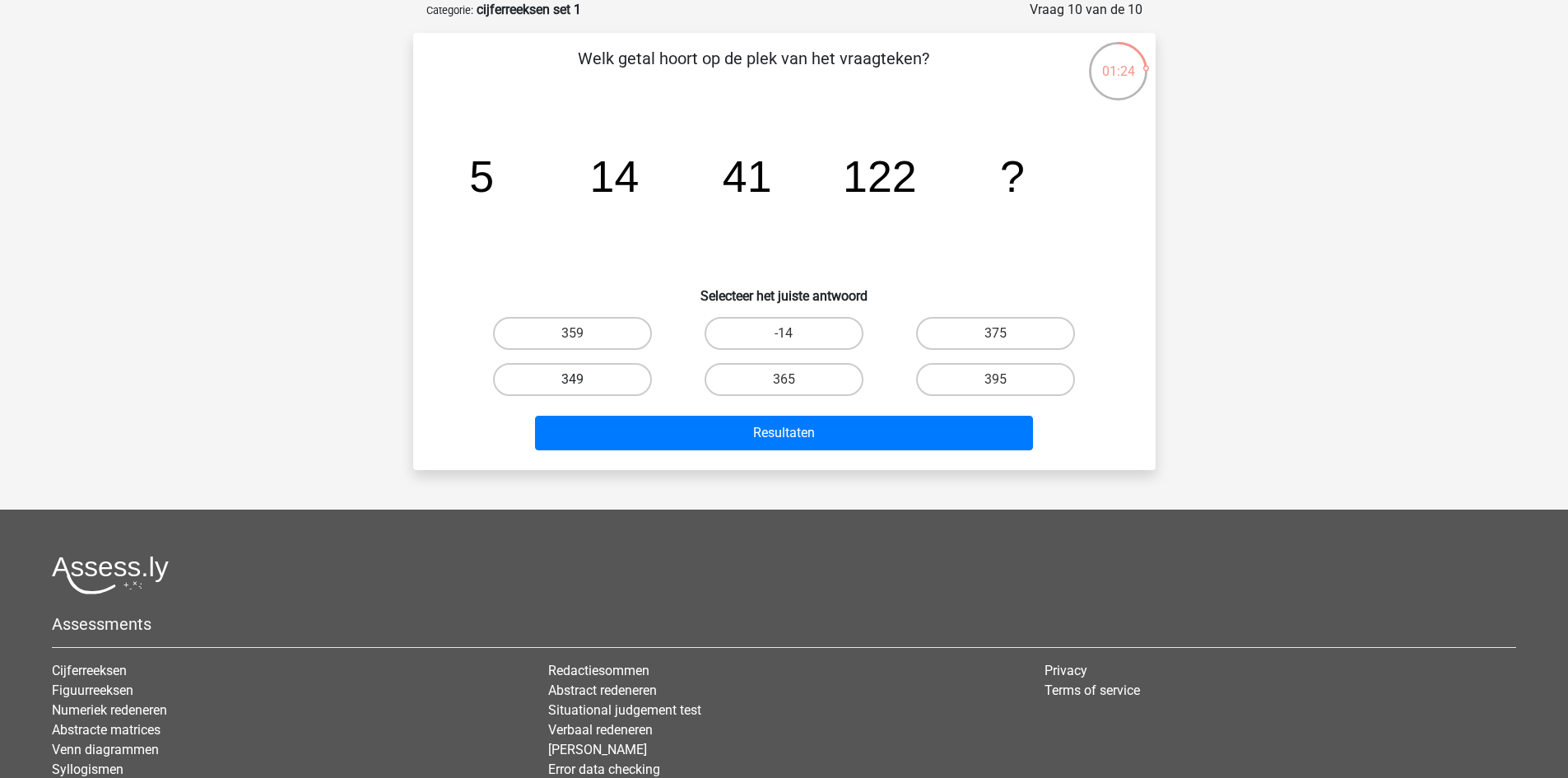
click at [620, 382] on label "349" at bounding box center [572, 379] width 159 height 33
click at [583, 382] on input "349" at bounding box center [577, 385] width 10 height 10
radio input "true"
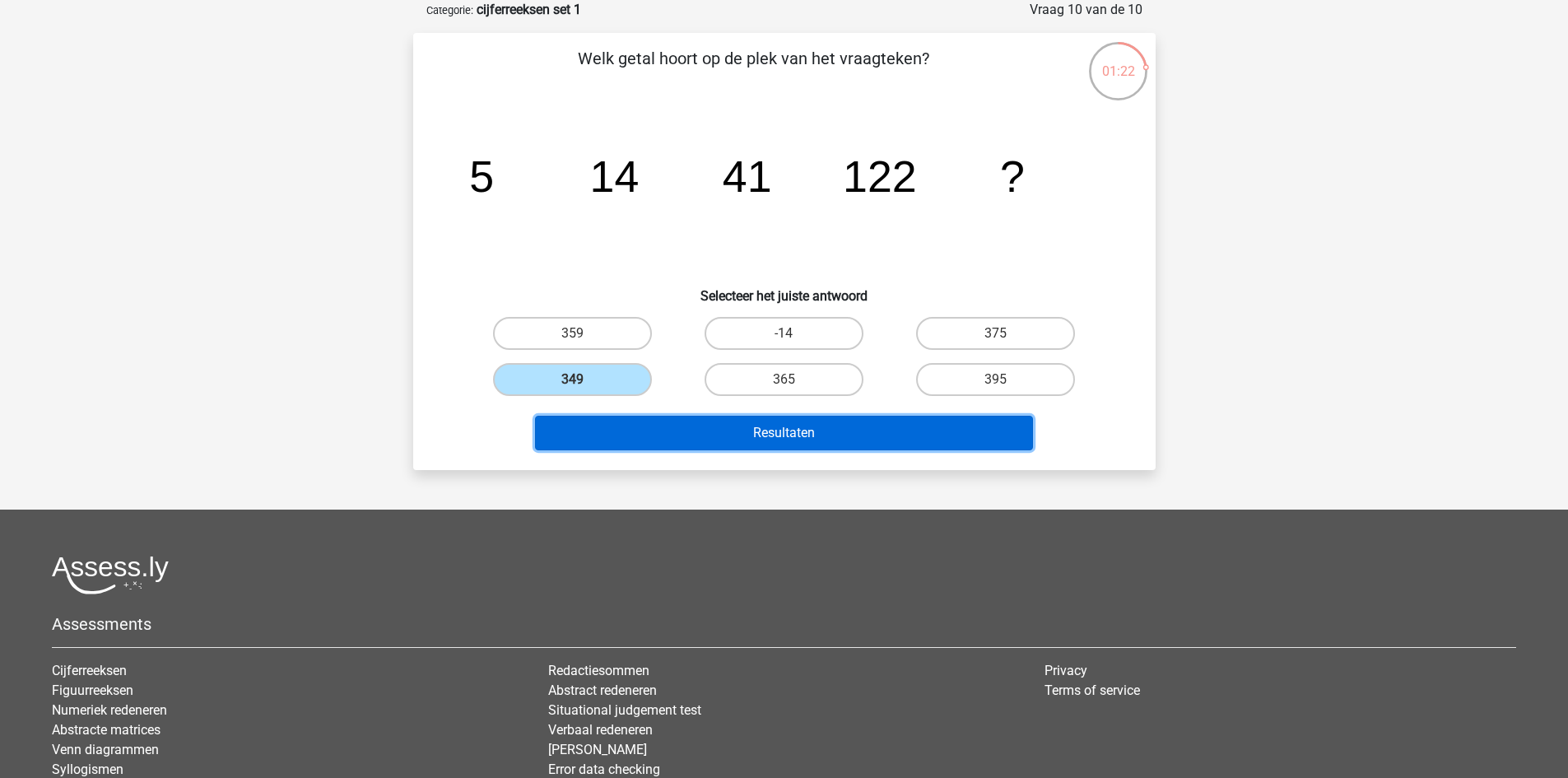
click at [734, 422] on button "Resultaten" at bounding box center [784, 433] width 498 height 35
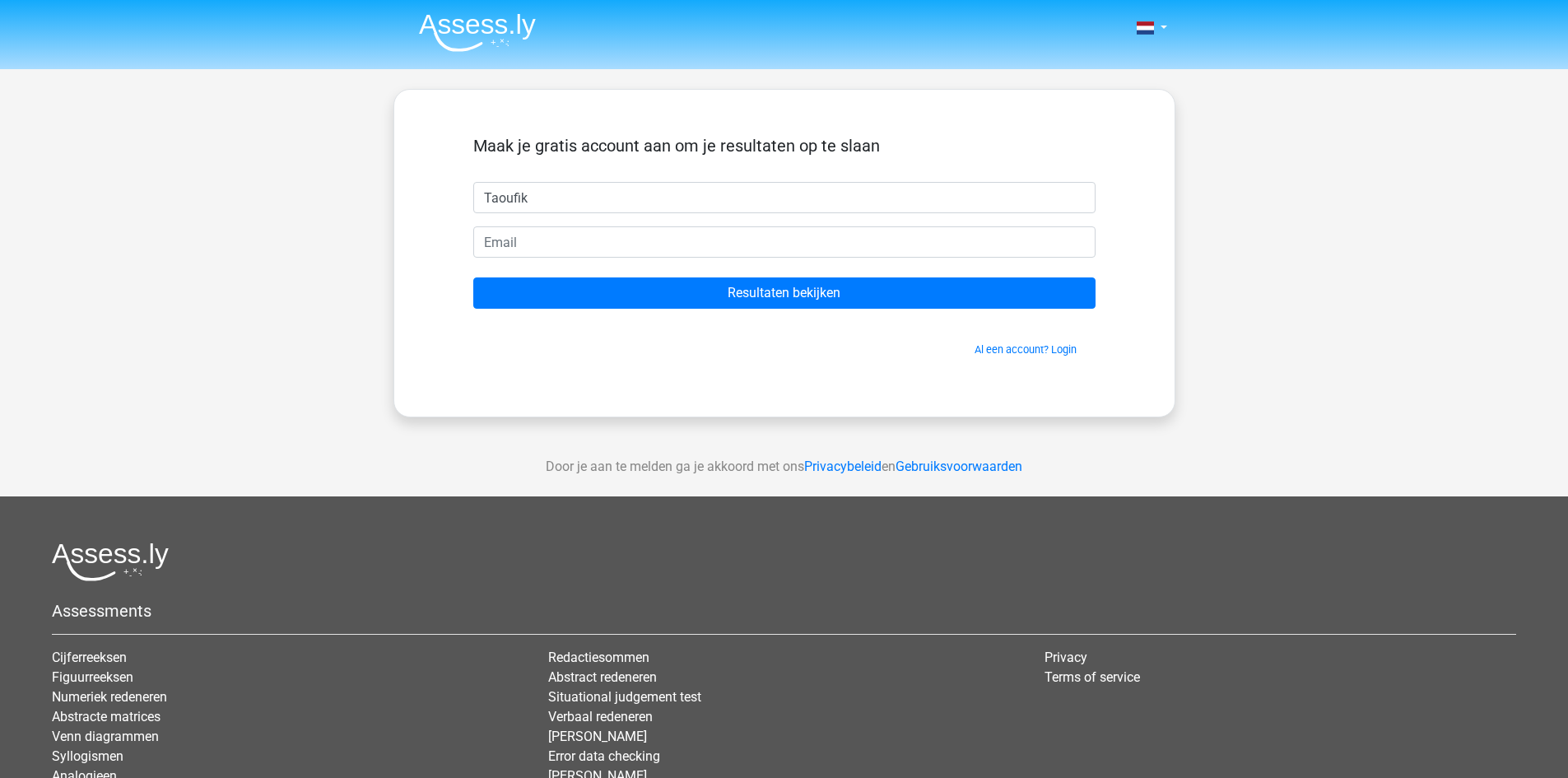
type input "Taoufik"
click at [656, 234] on input "email" at bounding box center [784, 242] width 622 height 31
type input "taoufiklakhdar2005@gmail.com"
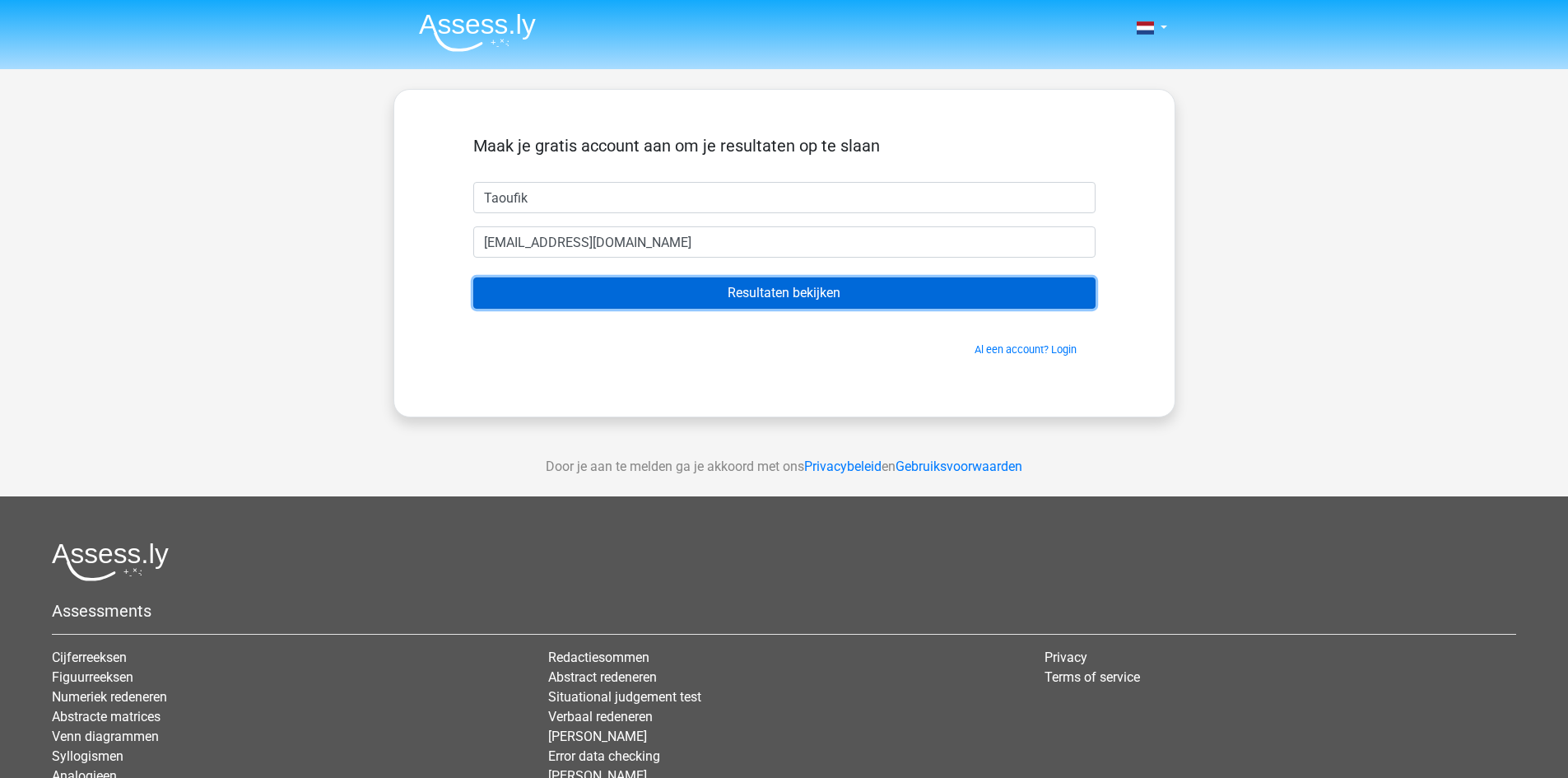
click at [686, 284] on input "Resultaten bekijken" at bounding box center [784, 293] width 622 height 31
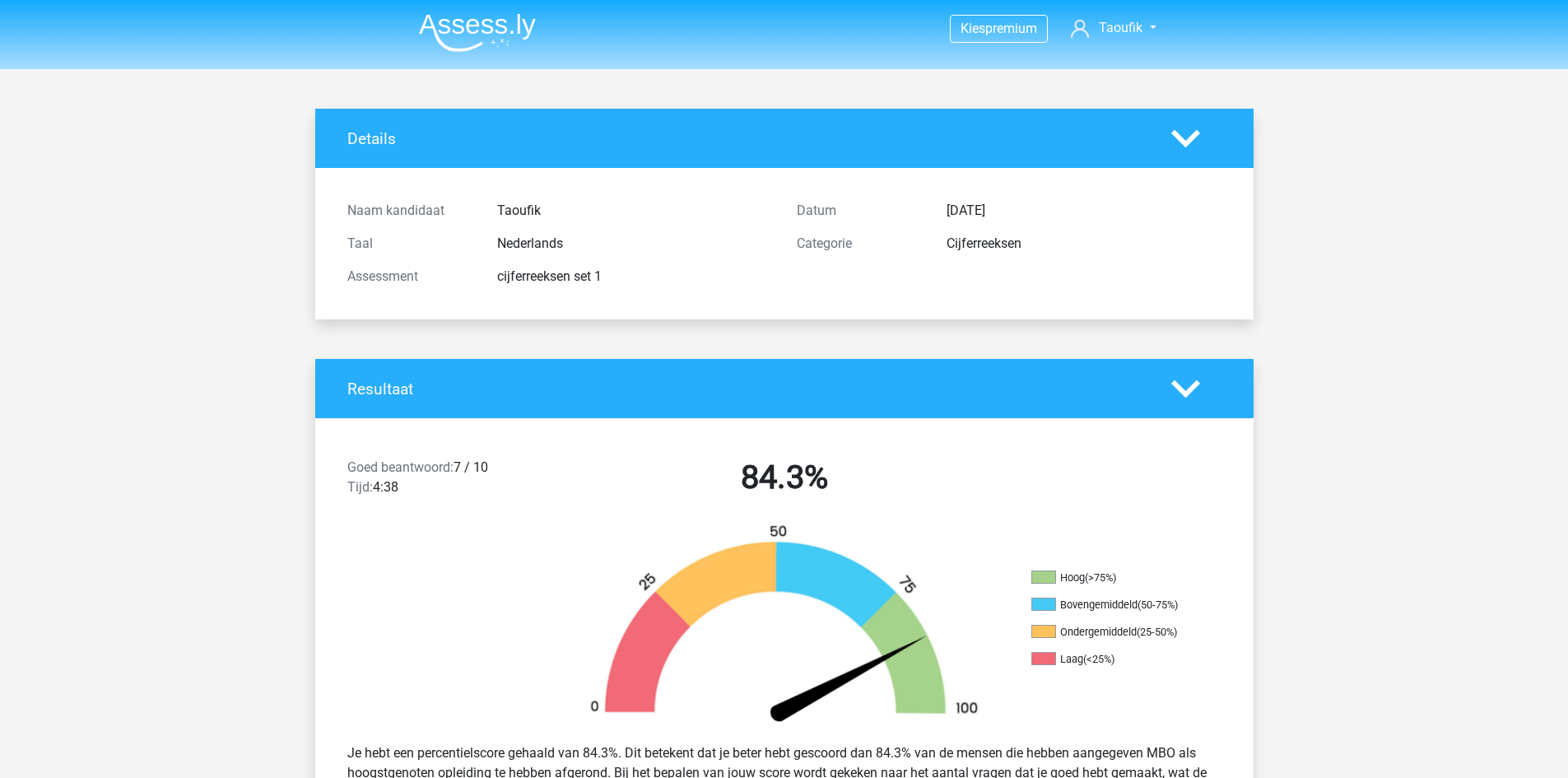
scroll to position [83, 0]
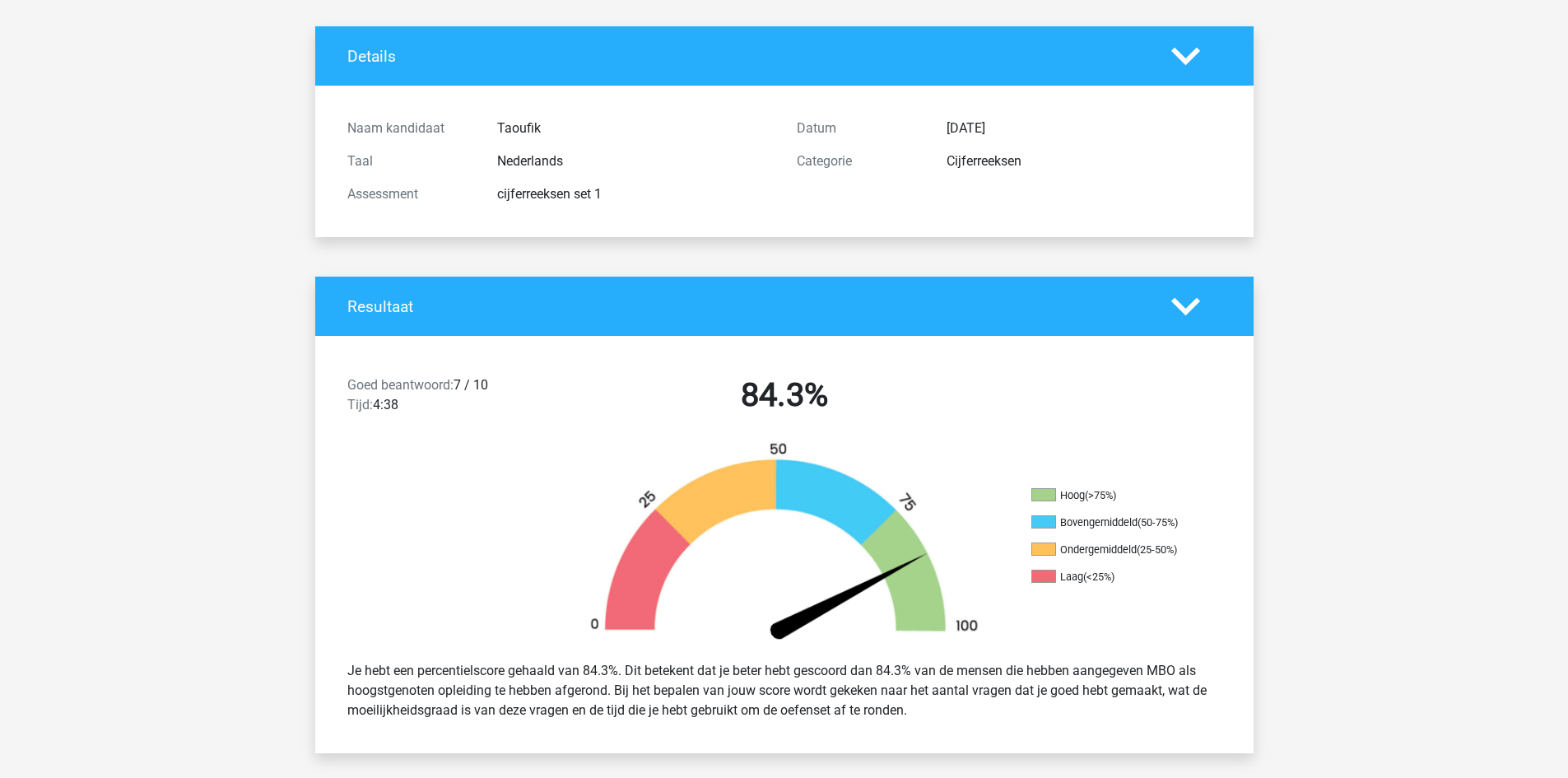
click at [1175, 303] on polygon at bounding box center [1186, 305] width 29 height 18
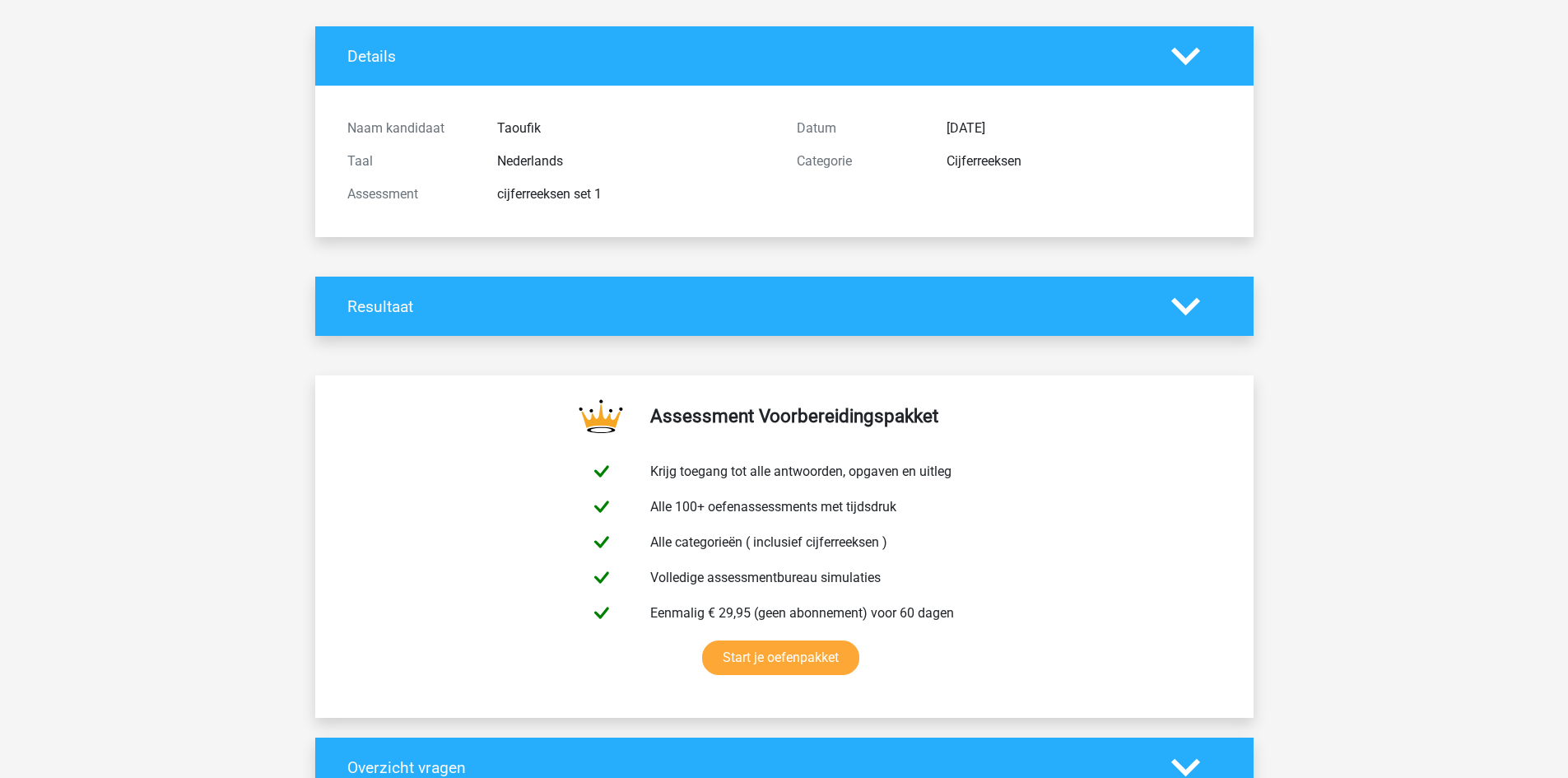
click at [1175, 303] on polygon at bounding box center [1186, 305] width 29 height 18
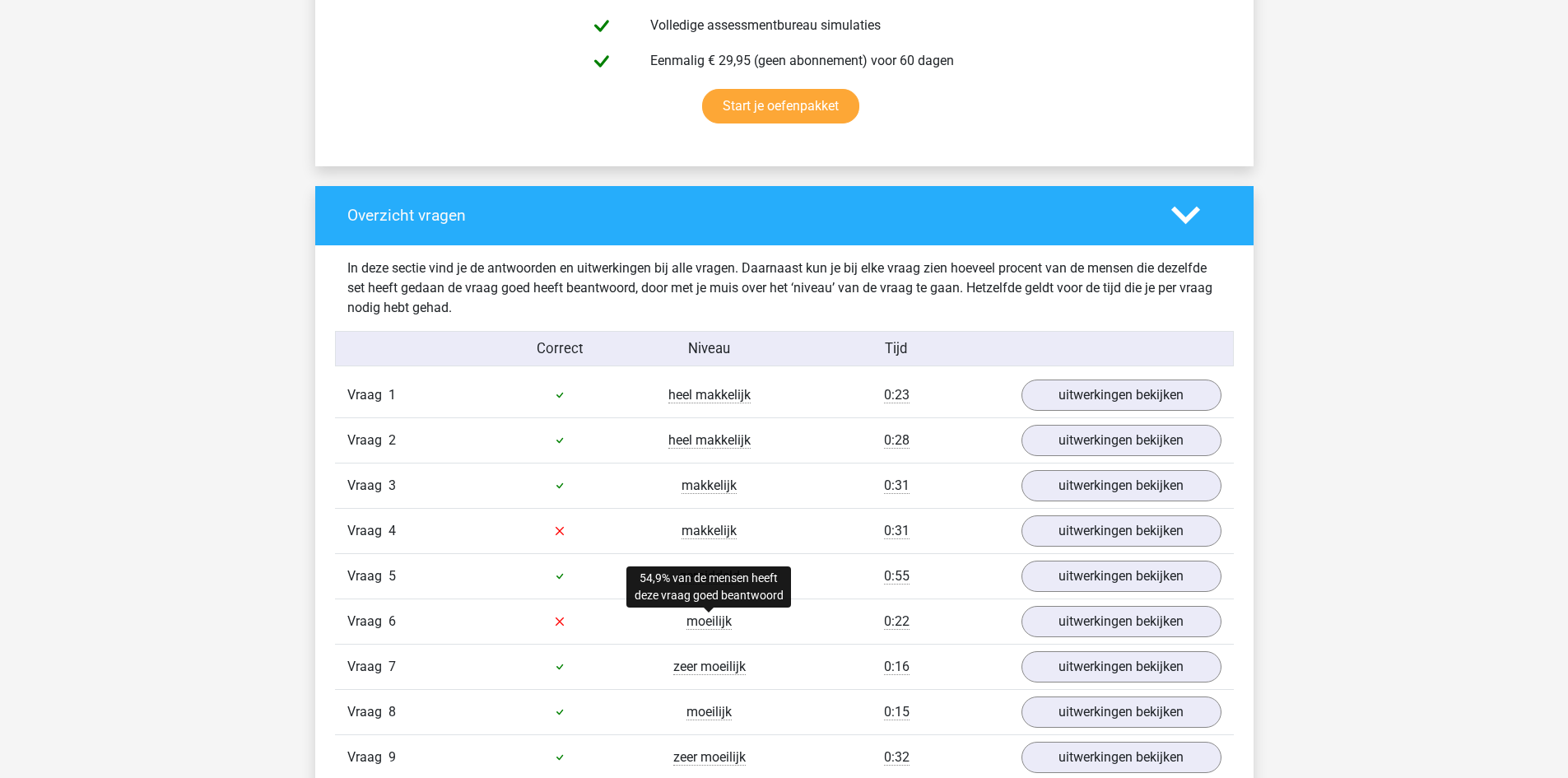
scroll to position [1234, 0]
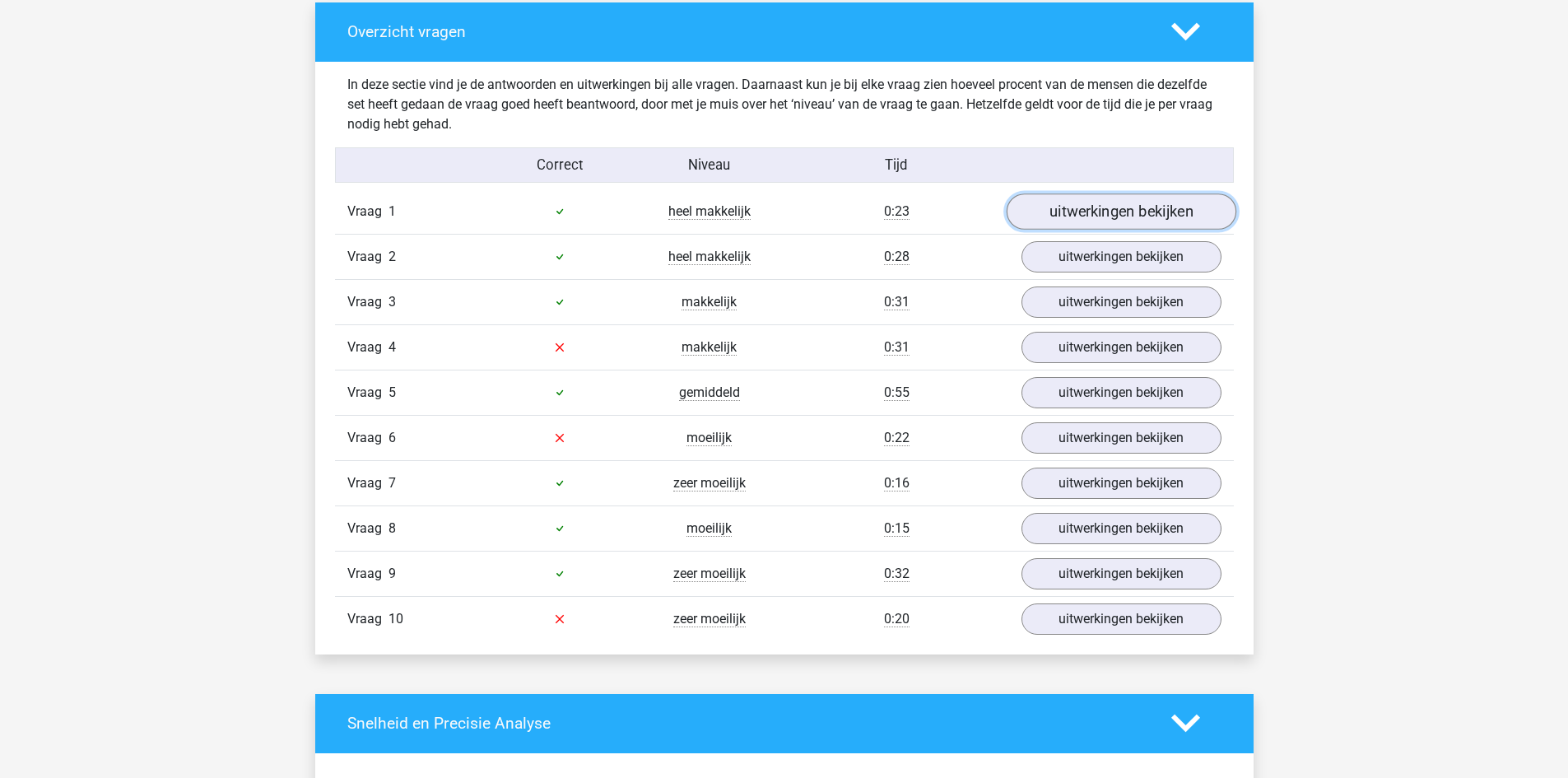
click at [1082, 216] on link "uitwerkingen bekijken" at bounding box center [1121, 211] width 230 height 37
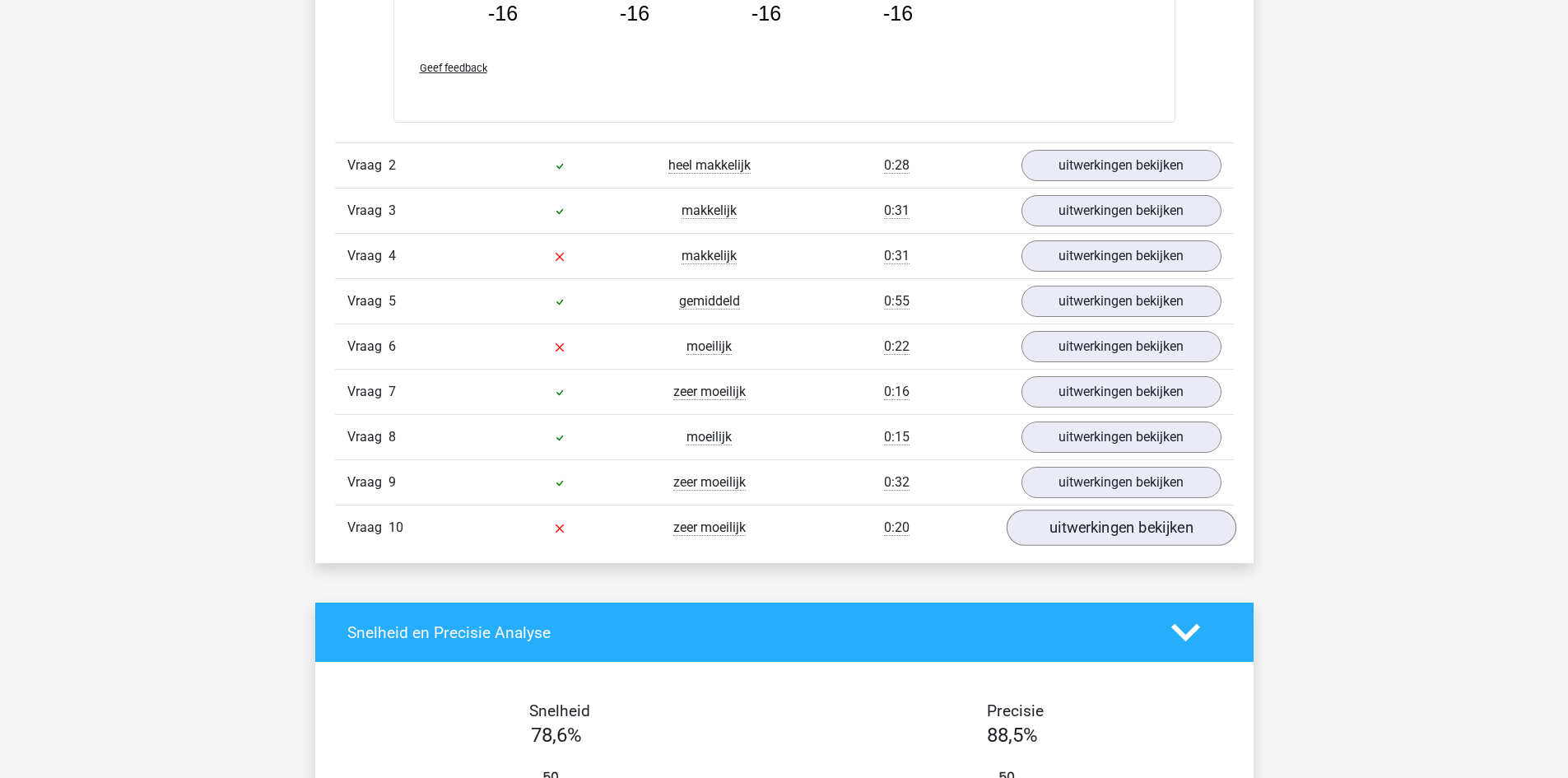
scroll to position [2057, 0]
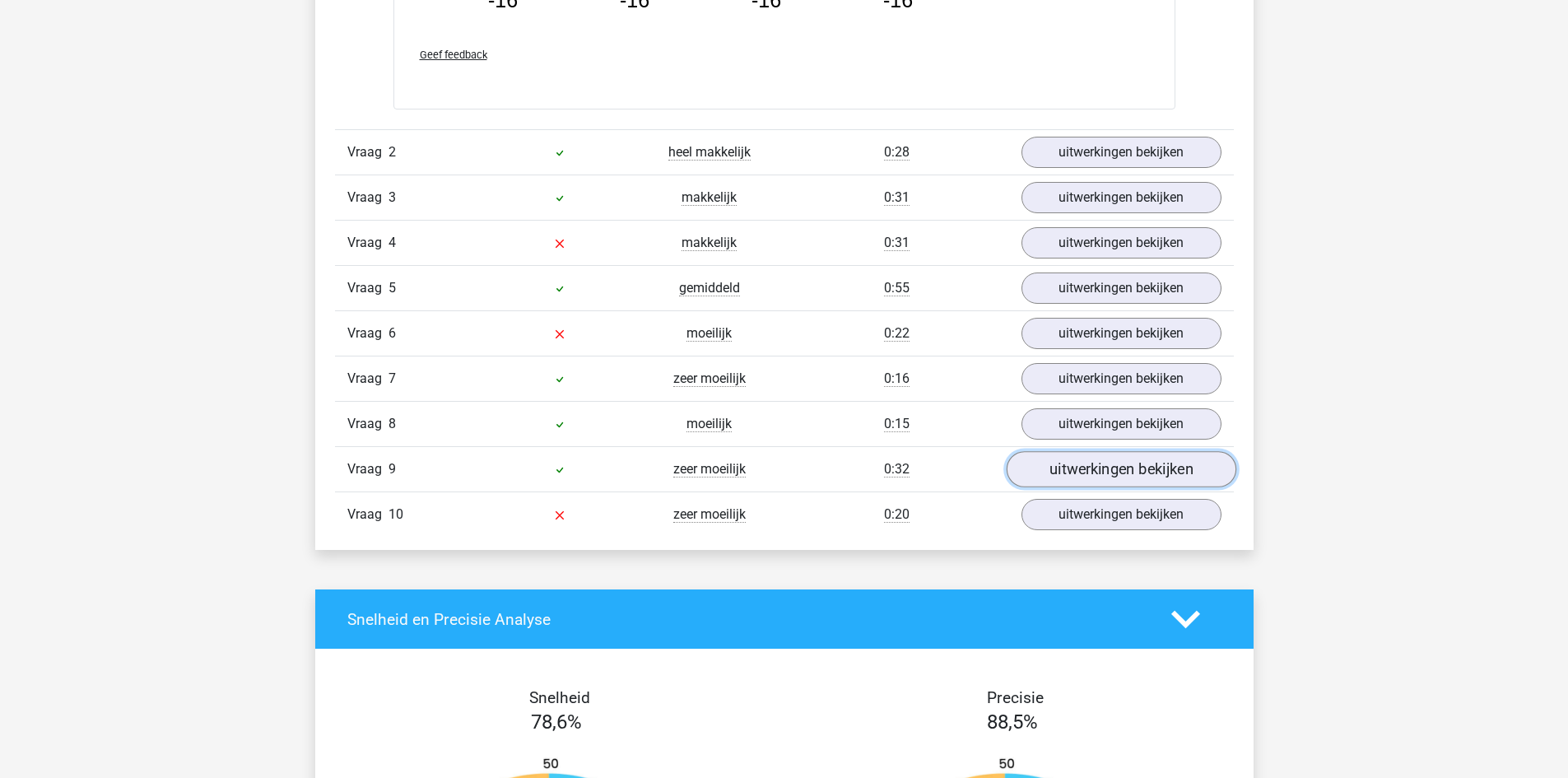
click at [1092, 478] on link "uitwerkingen bekijken" at bounding box center [1121, 470] width 230 height 37
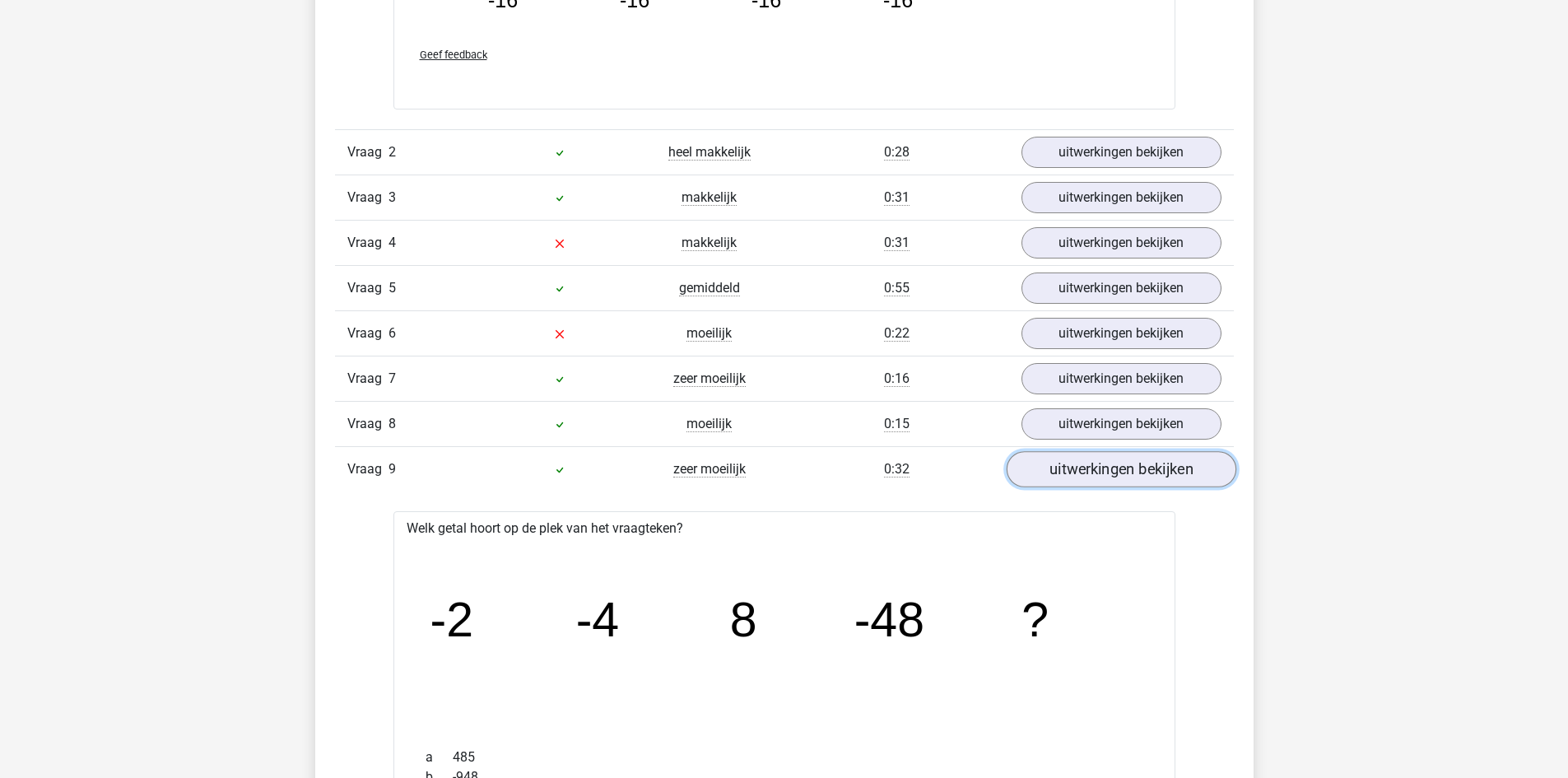
click at [1067, 476] on link "uitwerkingen bekijken" at bounding box center [1121, 470] width 230 height 37
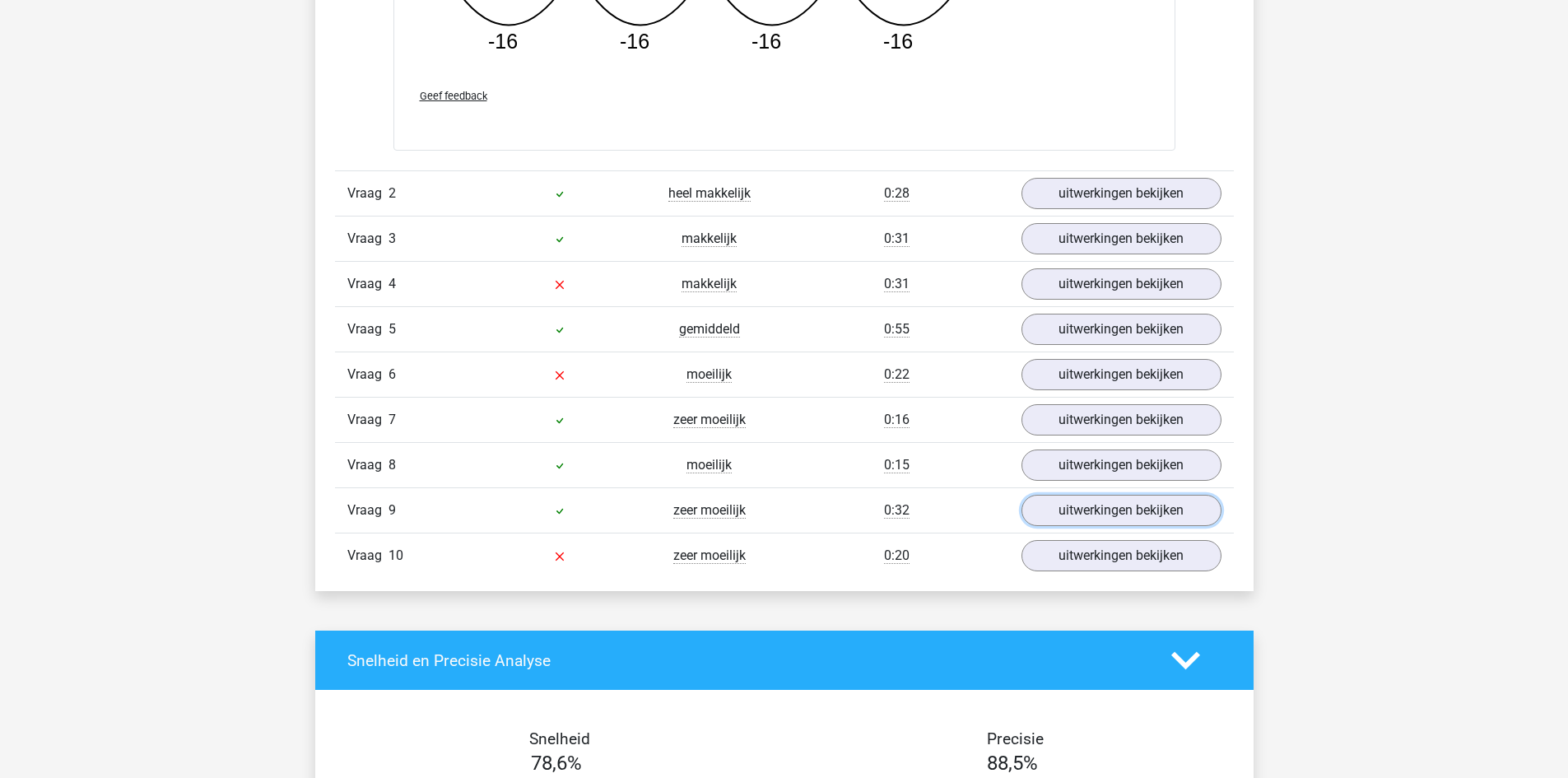
scroll to position [1975, 0]
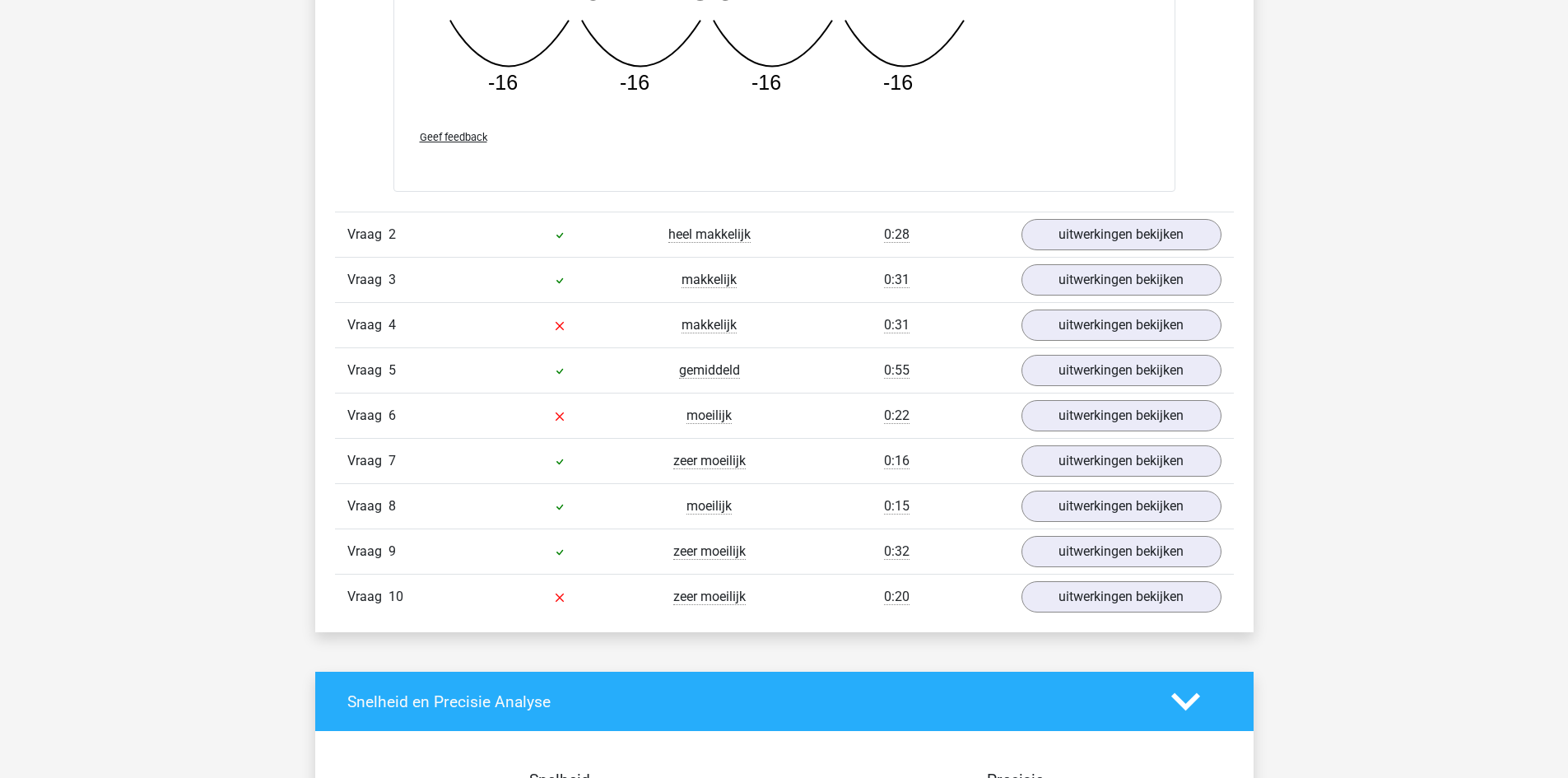
click at [575, 382] on div "Vraag 5 gemiddeld 0:55 uitwerkingen bekijken" at bounding box center [784, 370] width 899 height 45
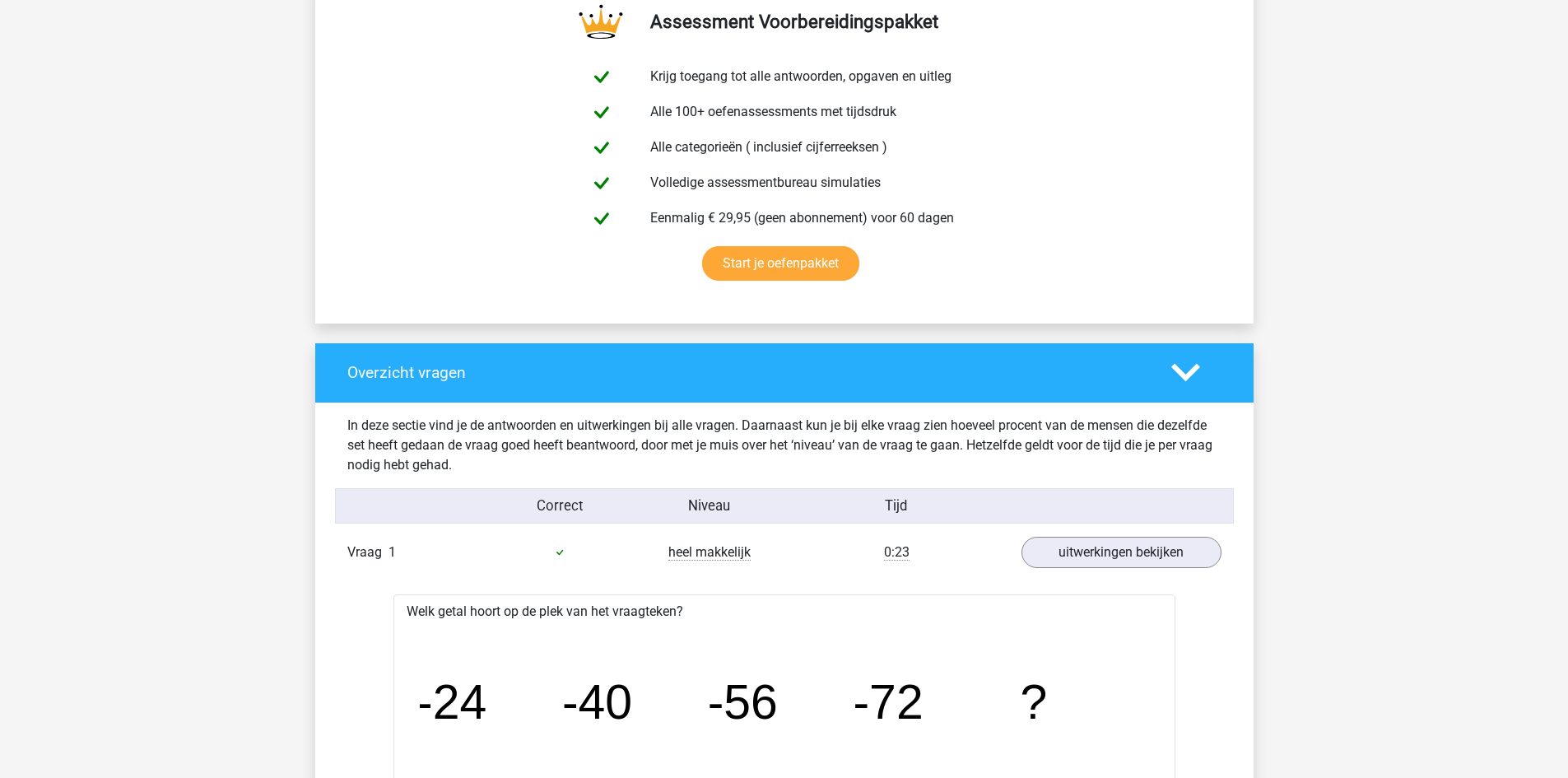
scroll to position [0, 0]
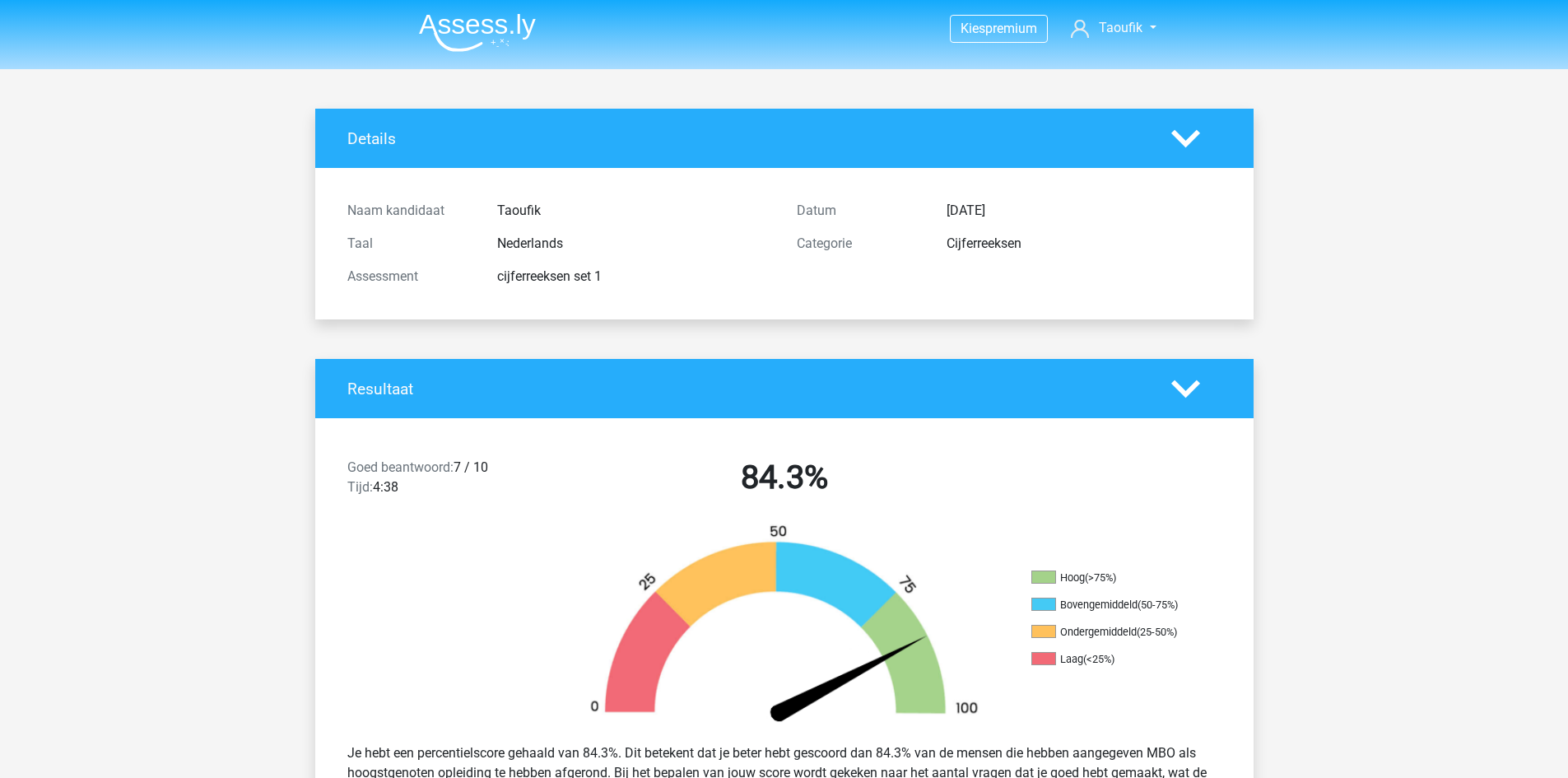
drag, startPoint x: 326, startPoint y: 263, endPoint x: 358, endPoint y: 265, distance: 32.1
click at [345, 260] on div "Details Naam kandidaat Taoufik Taal Nederlands Assessment cijferreeksen set 1 D…" at bounding box center [784, 214] width 939 height 211
drag, startPoint x: 104, startPoint y: 272, endPoint x: 196, endPoint y: 273, distance: 92.0
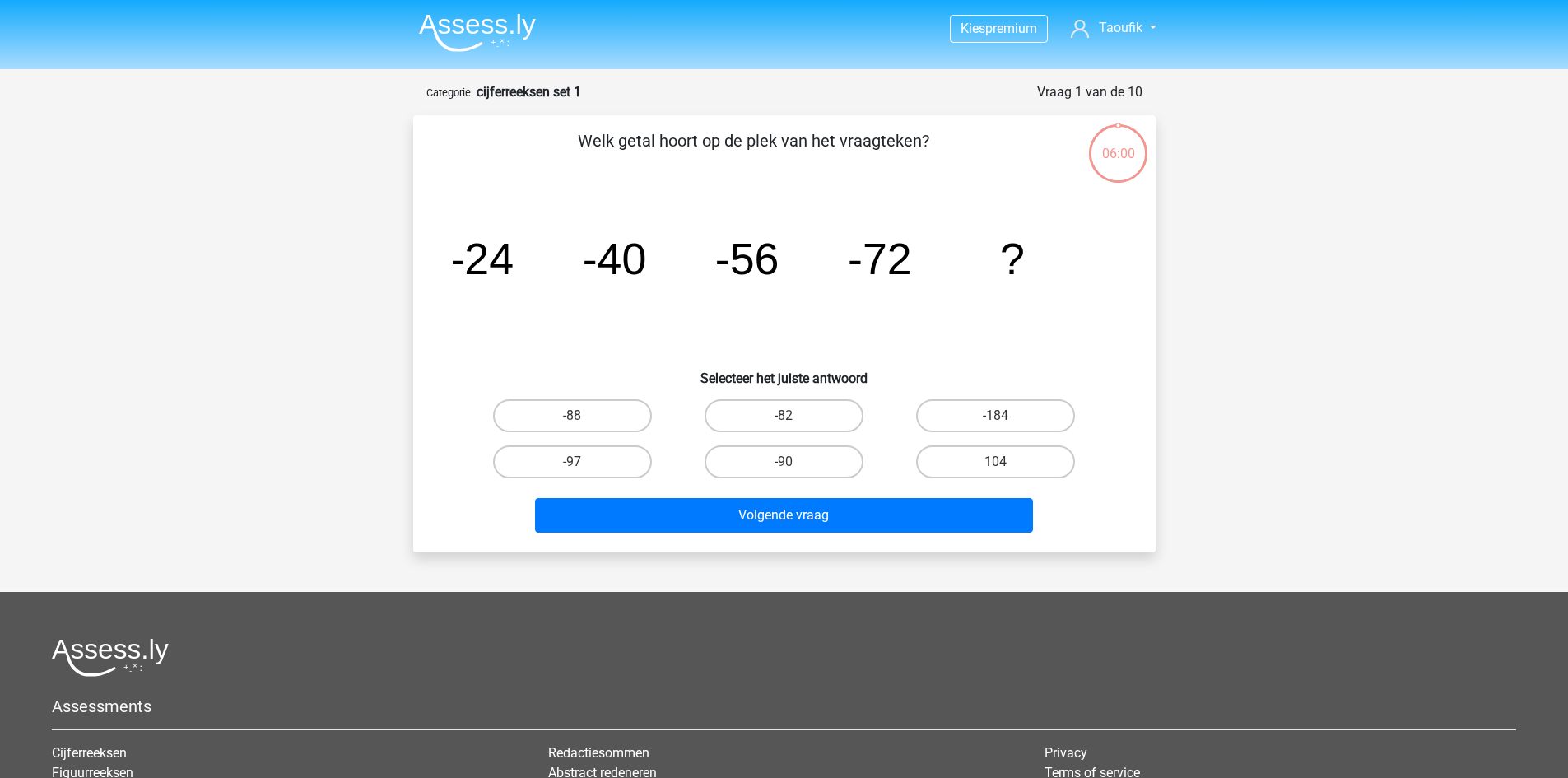
scroll to position [83, 0]
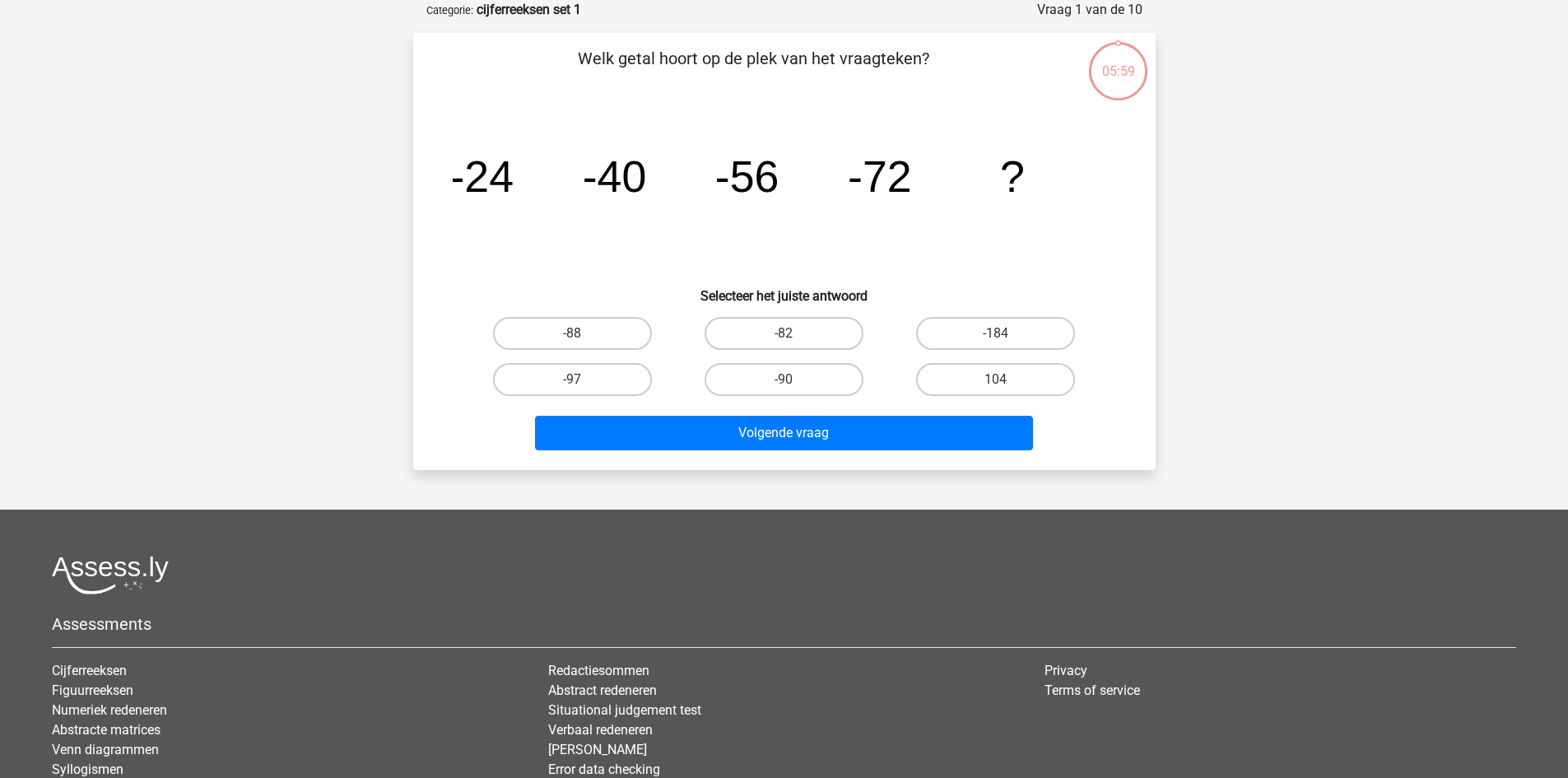
drag, startPoint x: 0, startPoint y: 0, endPoint x: 255, endPoint y: 267, distance: 369.2
click at [239, 266] on div "Kies premium Taoufik taoufiklakhdar2005@gmail.com" at bounding box center [784, 430] width 1568 height 1026
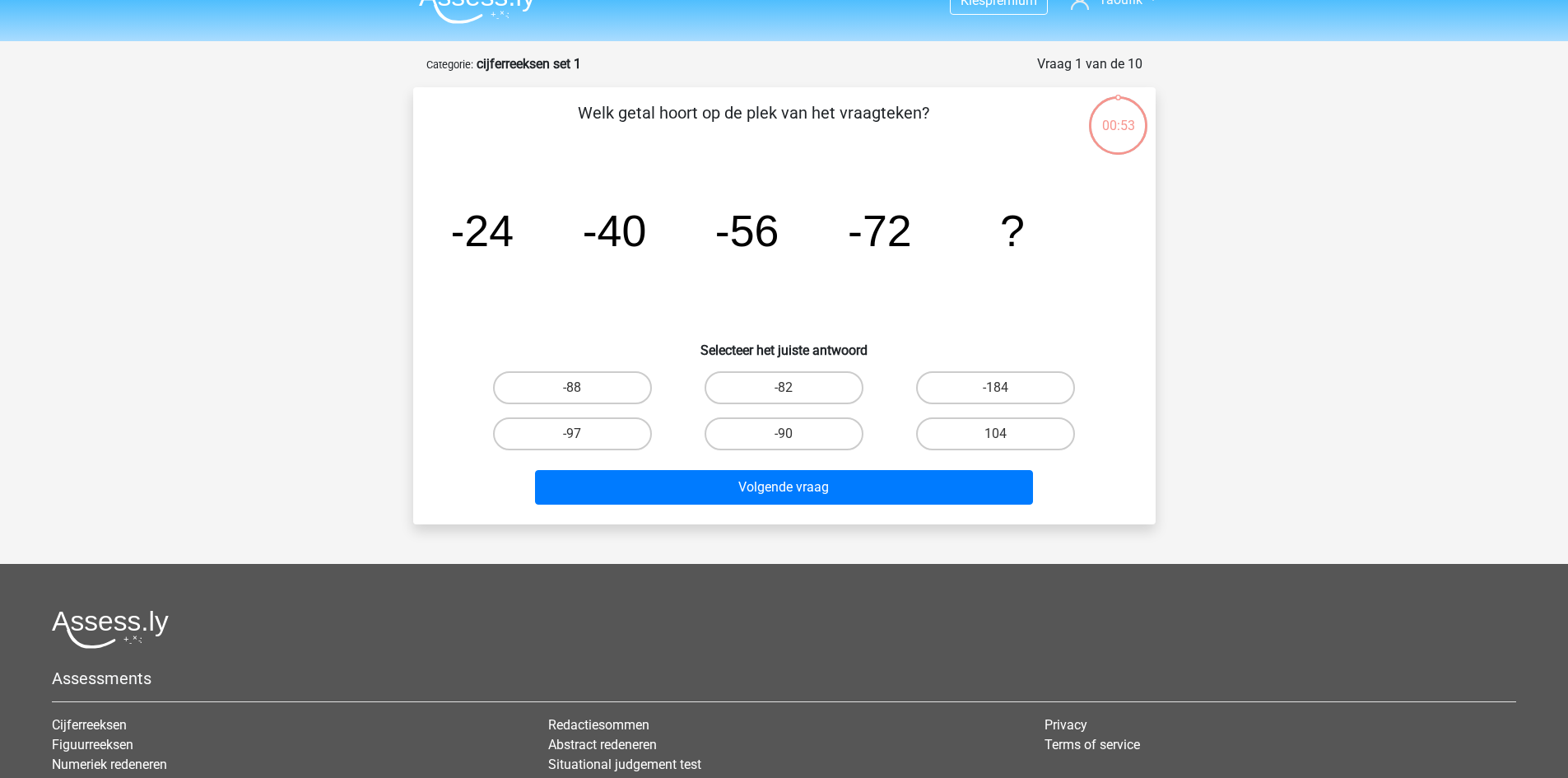
scroll to position [0, 0]
